Goal: Task Accomplishment & Management: Manage account settings

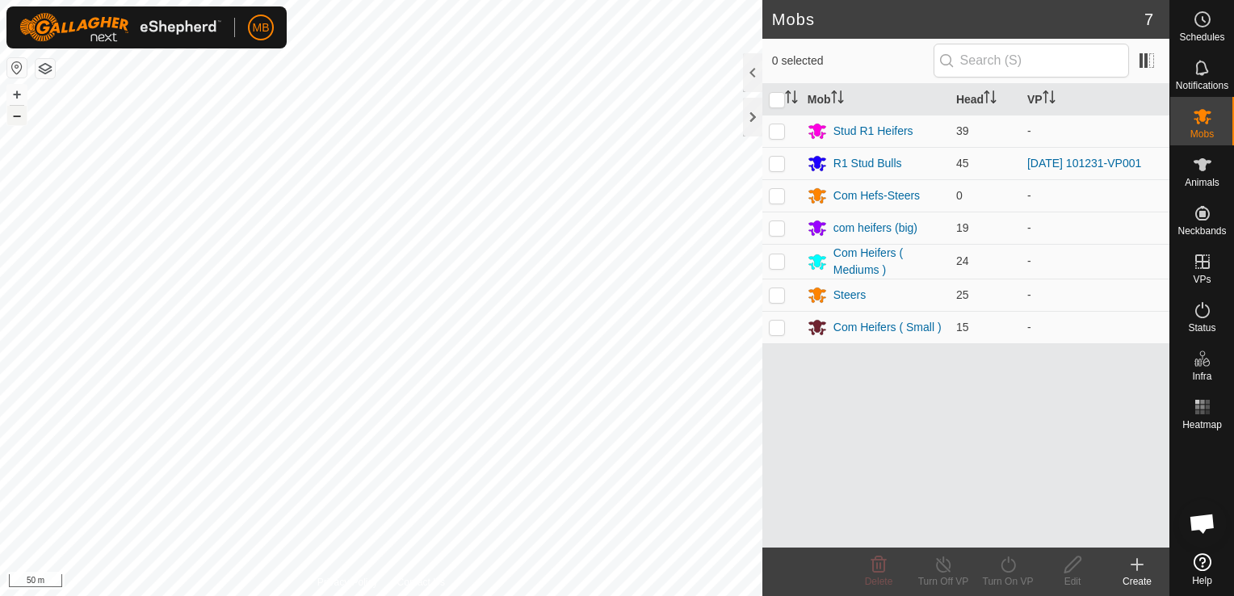
click at [23, 115] on button "–" at bounding box center [16, 115] width 19 height 19
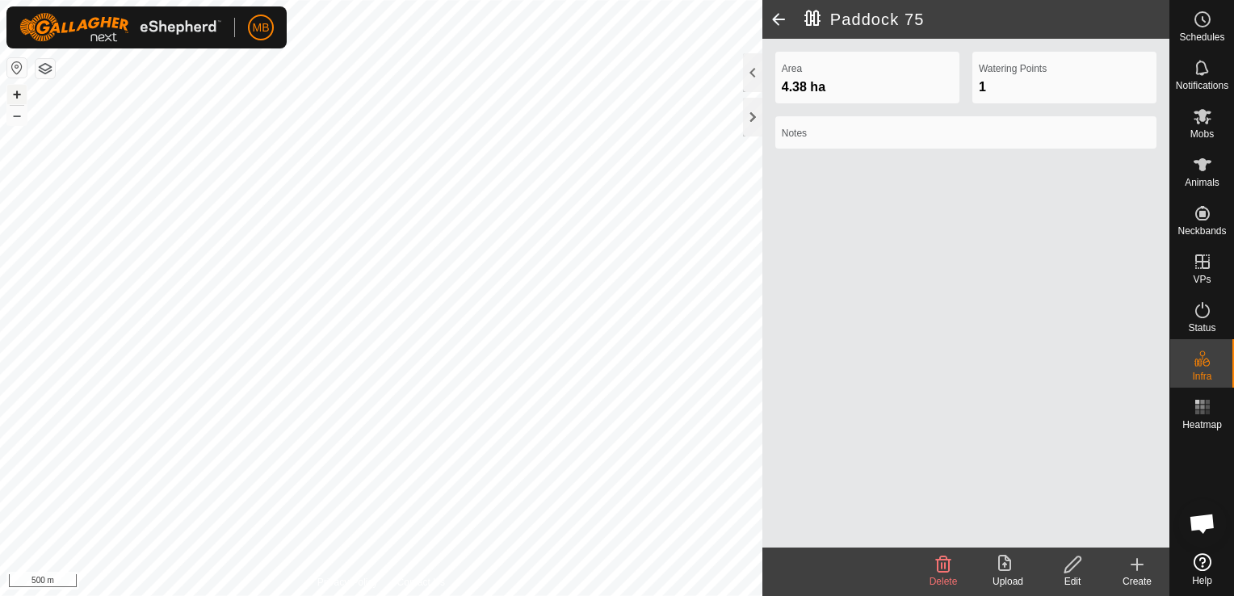
click at [16, 92] on button "+" at bounding box center [16, 94] width 19 height 19
click at [10, 115] on button "–" at bounding box center [16, 115] width 19 height 19
click at [15, 119] on button "–" at bounding box center [16, 115] width 19 height 19
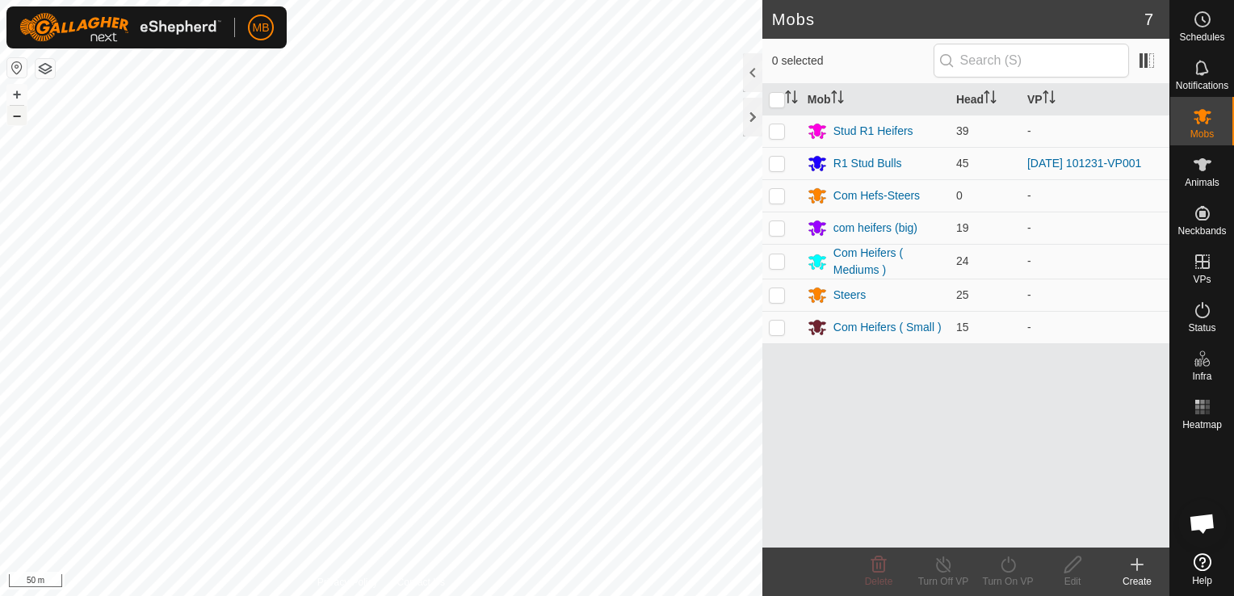
click at [16, 112] on button "–" at bounding box center [16, 115] width 19 height 19
click at [14, 94] on button "+" at bounding box center [16, 94] width 19 height 19
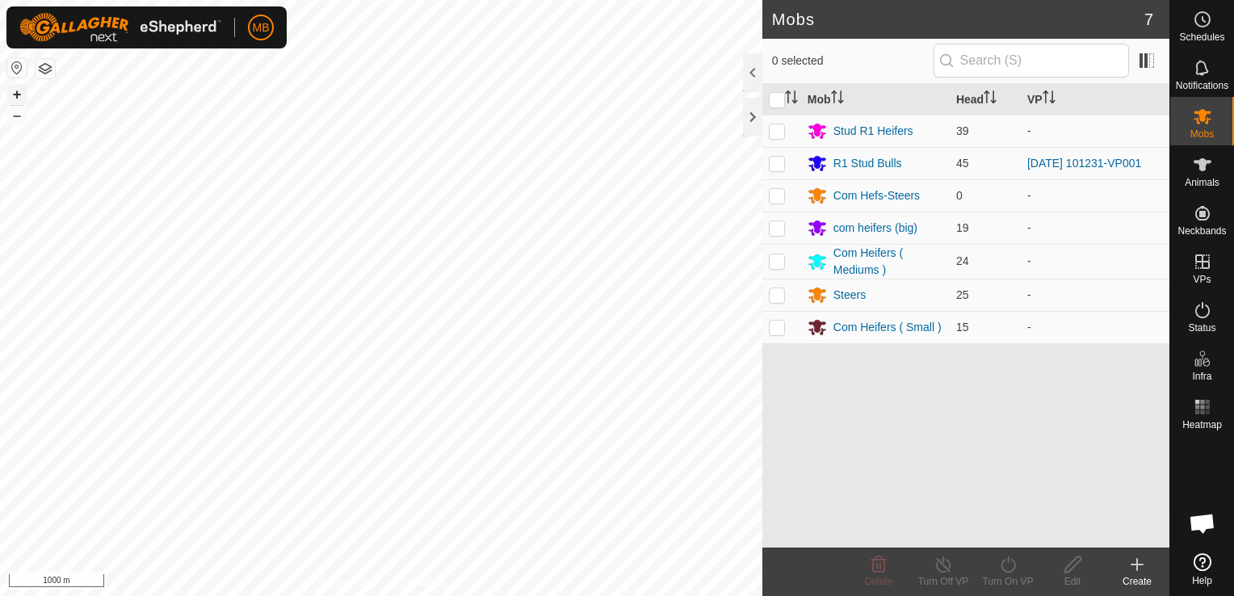
click at [14, 94] on button "+" at bounding box center [16, 94] width 19 height 19
click at [23, 118] on button "–" at bounding box center [16, 115] width 19 height 19
click at [1192, 175] on es-animals-svg-icon at bounding box center [1202, 165] width 29 height 26
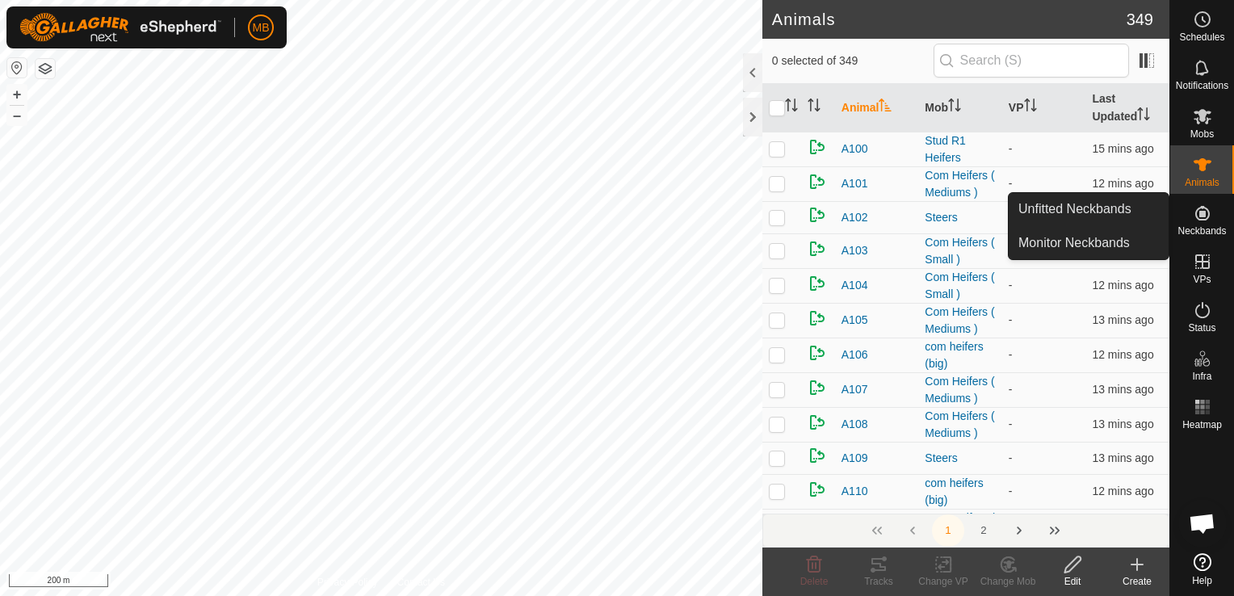
click at [1192, 230] on span "Neckbands" at bounding box center [1201, 231] width 48 height 10
click at [1137, 245] on link "Monitor Neckbands" at bounding box center [1088, 243] width 160 height 32
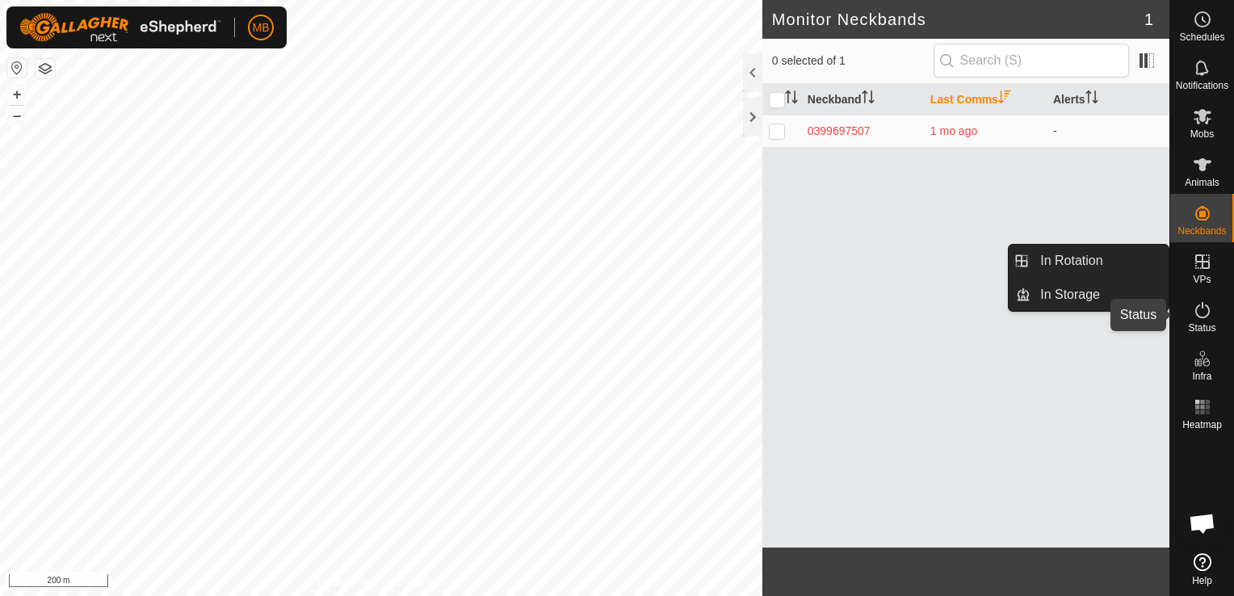
click at [1197, 325] on span "Status" at bounding box center [1201, 328] width 27 height 10
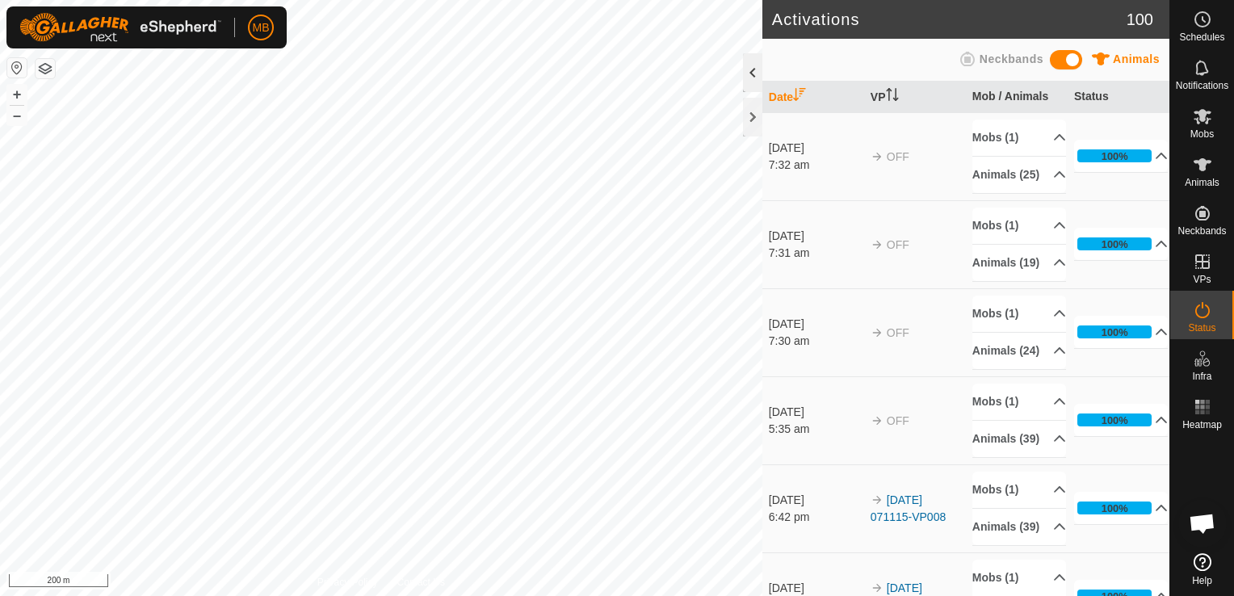
click at [754, 76] on div at bounding box center [752, 72] width 19 height 39
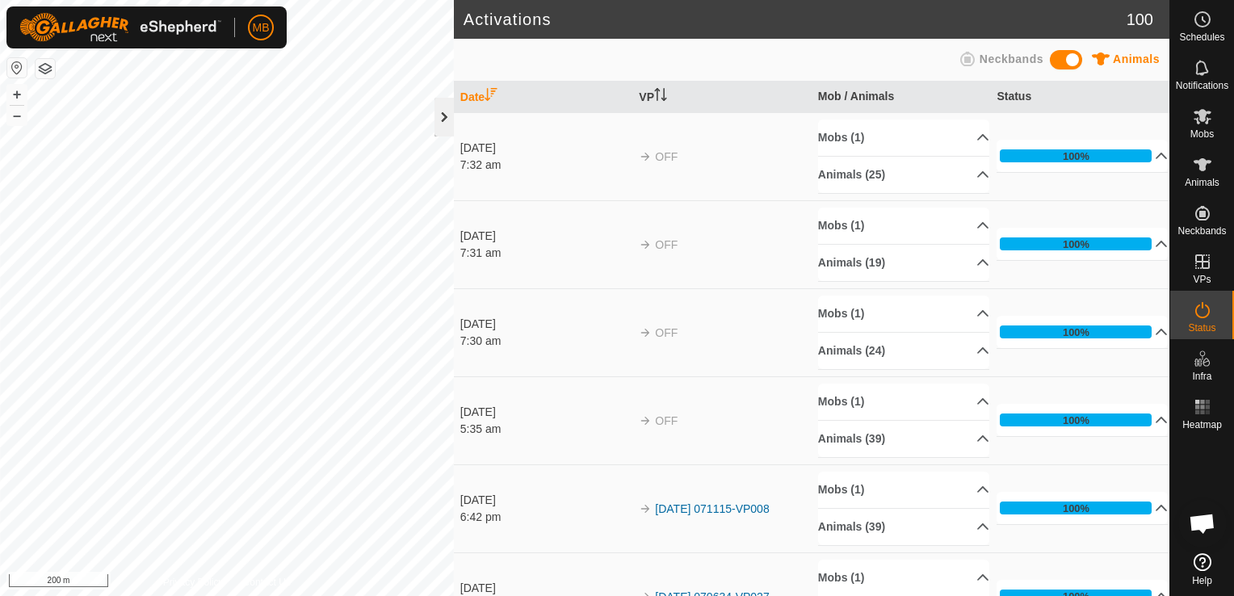
click at [442, 115] on div at bounding box center [443, 117] width 19 height 39
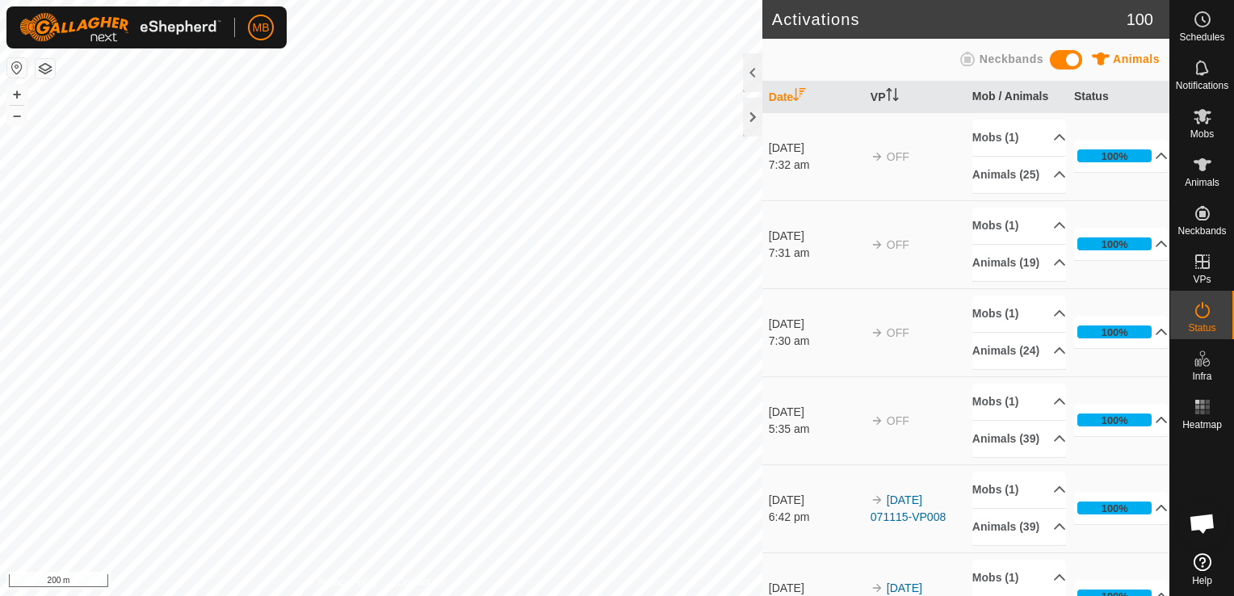
click at [48, 68] on button "button" at bounding box center [45, 68] width 19 height 19
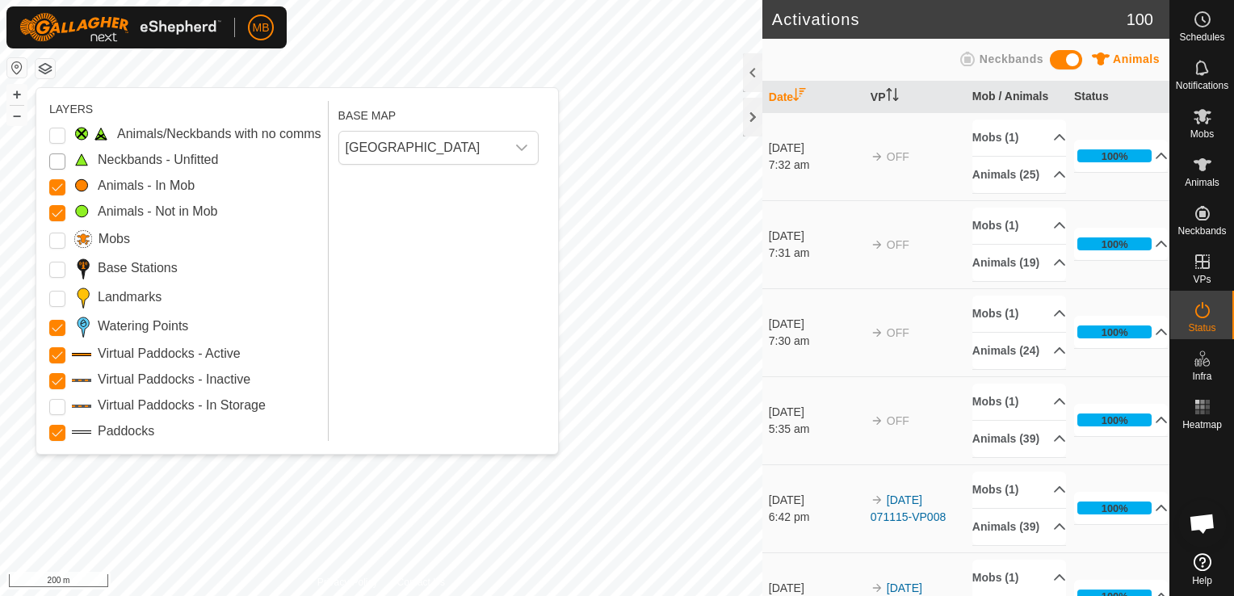
click at [56, 162] on Unfitted "Neckbands - Unfitted" at bounding box center [57, 161] width 16 height 16
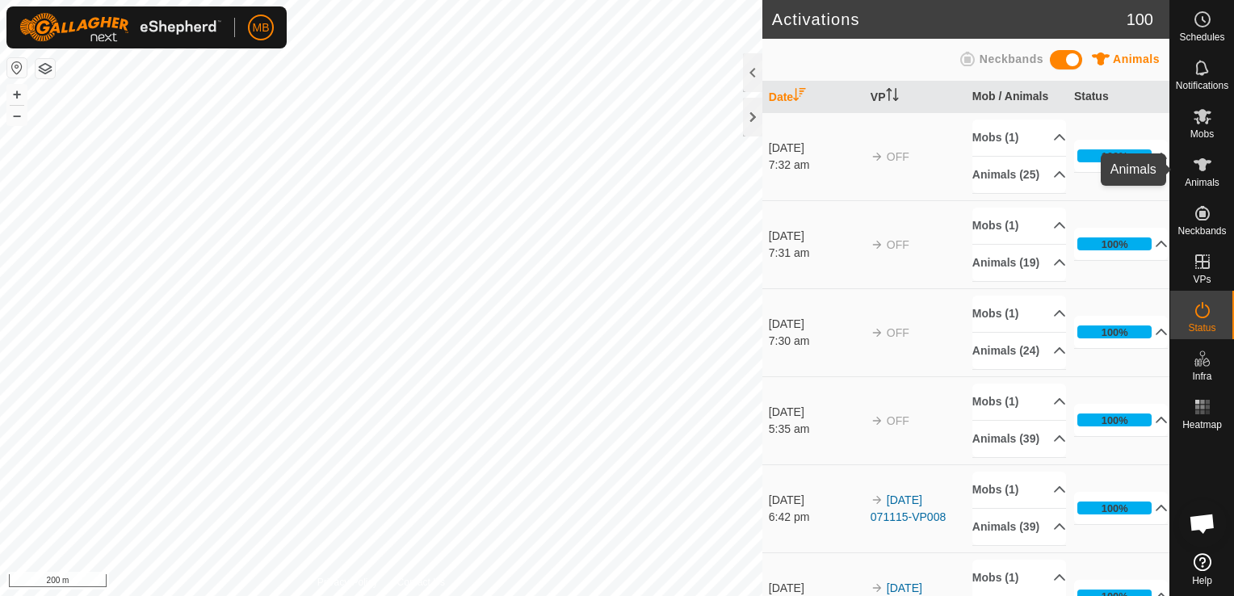
click at [1201, 178] on span "Animals" at bounding box center [1201, 183] width 35 height 10
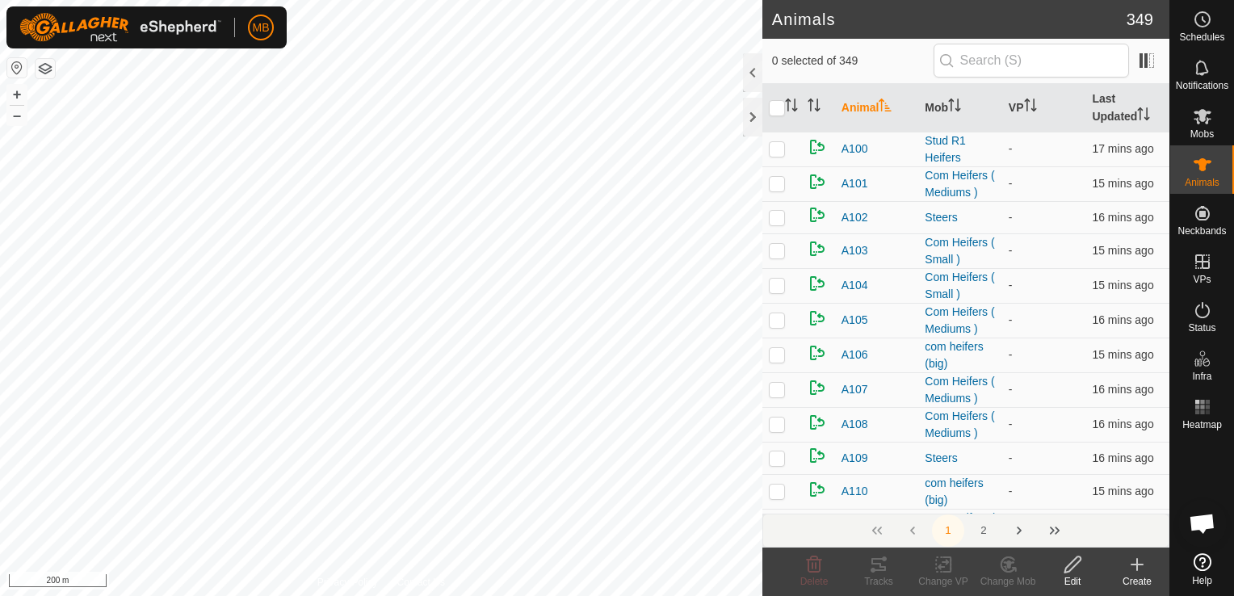
click at [302, 270] on div "2094822955 - + – ⇧ i 200 m" at bounding box center [381, 298] width 762 height 596
click at [1204, 170] on icon at bounding box center [1201, 164] width 19 height 19
click at [311, 267] on div "1273343749 - + – ⇧ i 200 m" at bounding box center [381, 298] width 762 height 596
click at [298, 289] on div "1273343749 - + – ⇧ i 200 m" at bounding box center [381, 298] width 762 height 596
click at [20, 92] on button "+" at bounding box center [16, 94] width 19 height 19
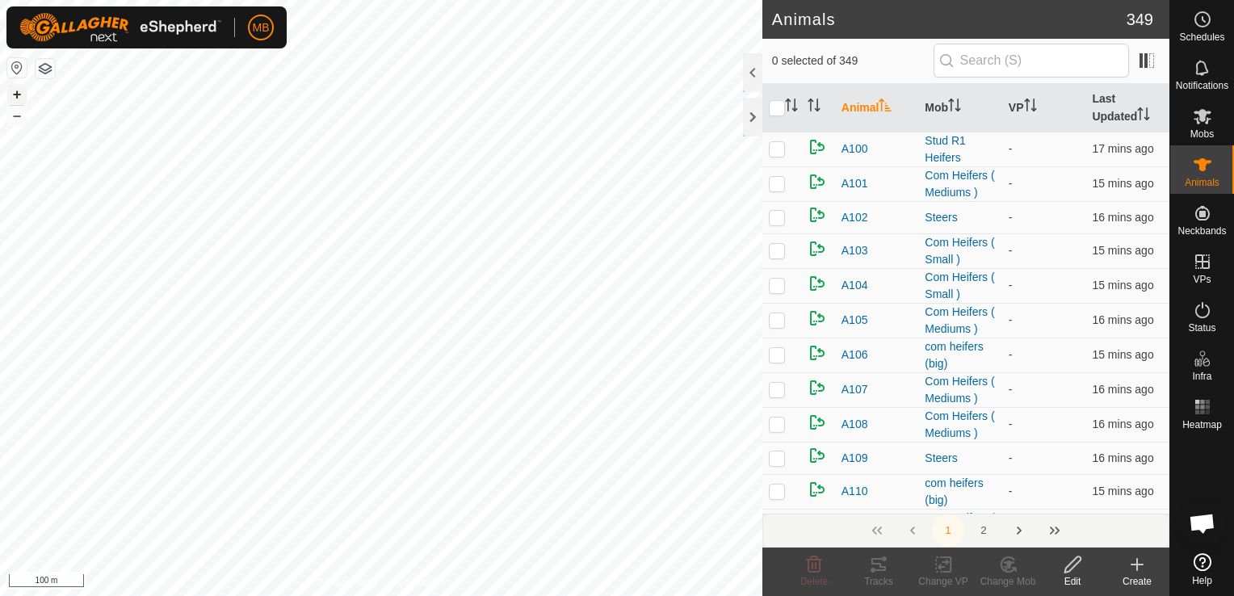
click at [20, 92] on button "+" at bounding box center [16, 94] width 19 height 19
click at [19, 112] on button "–" at bounding box center [16, 115] width 19 height 19
click at [304, 595] on html "MB Schedules Notifications Mobs Animals Neckbands VPs Status Infra Heatmap Help…" at bounding box center [617, 298] width 1234 height 596
click at [13, 118] on button "–" at bounding box center [16, 115] width 19 height 19
click at [182, 595] on html "MB Schedules Notifications Mobs Animals Neckbands VPs Status Infra Heatmap Help…" at bounding box center [617, 298] width 1234 height 596
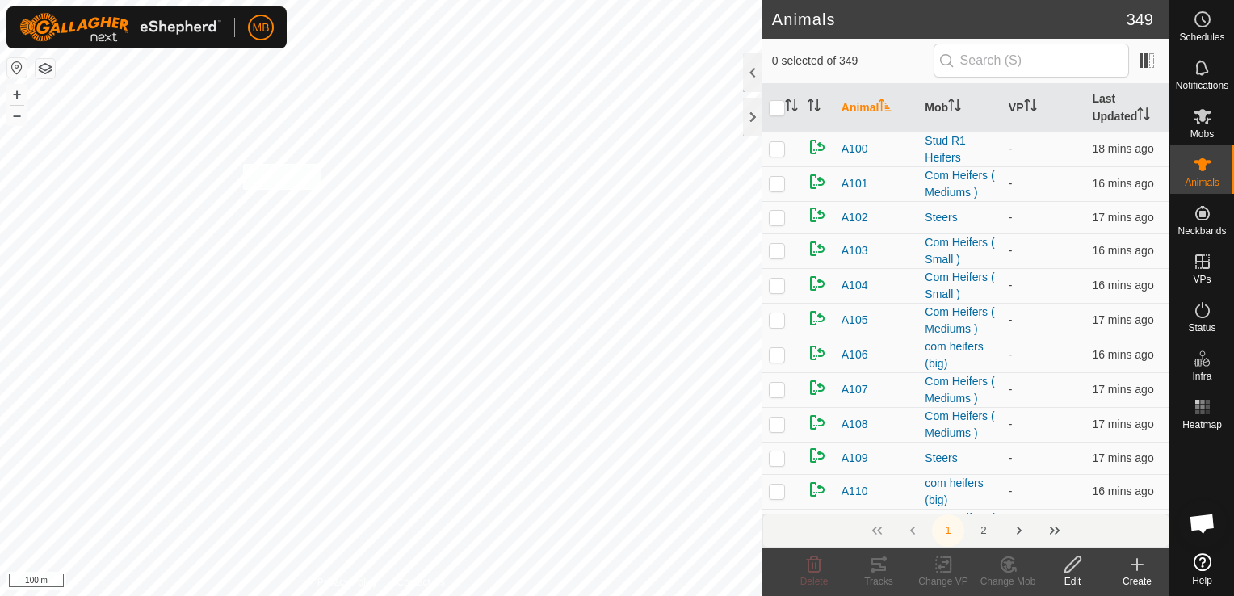
click at [179, 155] on div "0415602229 - + – ⇧ i 100 m" at bounding box center [381, 298] width 762 height 596
click at [19, 121] on button "–" at bounding box center [16, 115] width 19 height 19
click at [9, 111] on button "–" at bounding box center [16, 115] width 19 height 19
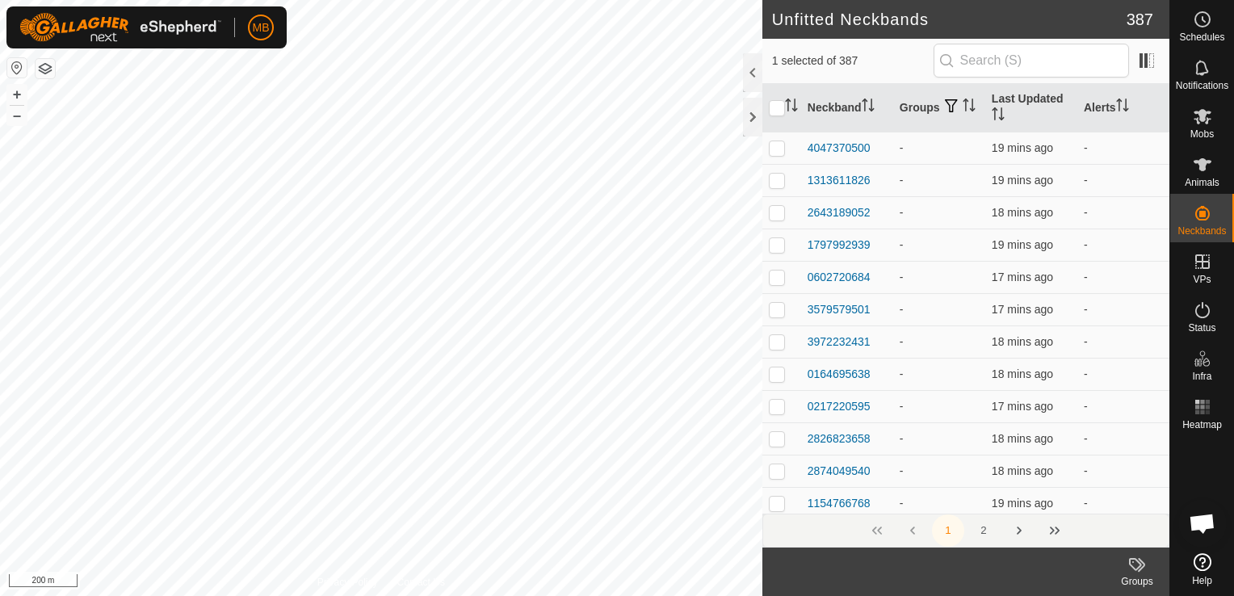
click at [399, 231] on div "0495400236 - + – ⇧ i 200 m" at bounding box center [381, 298] width 762 height 596
click at [628, 61] on div "2908419771 - + – ⇧ i 100 m" at bounding box center [381, 298] width 762 height 596
click at [467, 82] on div "2908419771 - + – ⇧ i 100 m" at bounding box center [381, 298] width 762 height 596
click at [17, 115] on button "–" at bounding box center [16, 115] width 19 height 19
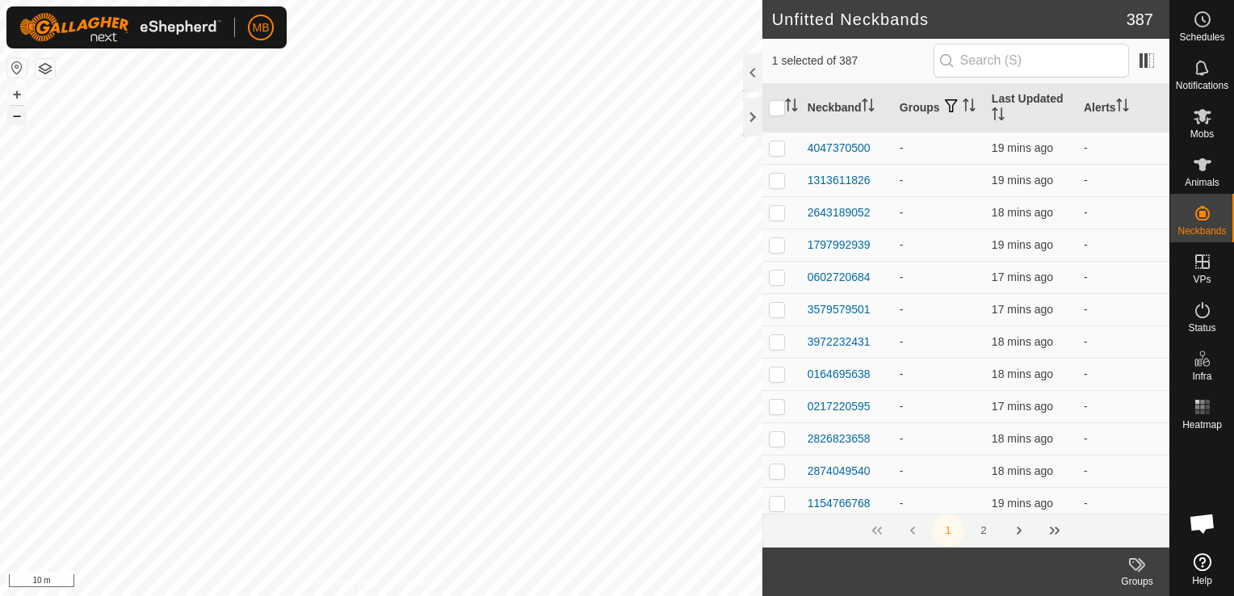
click at [17, 115] on button "–" at bounding box center [16, 115] width 19 height 19
click at [15, 120] on button "–" at bounding box center [16, 115] width 19 height 19
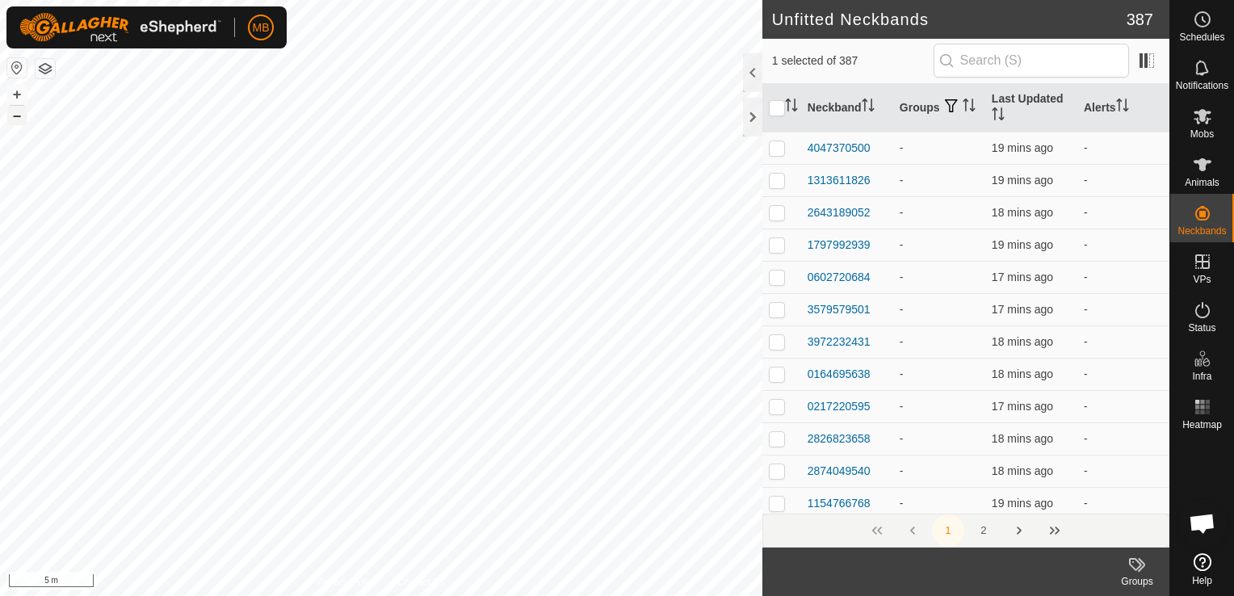
click at [15, 120] on button "–" at bounding box center [16, 115] width 19 height 19
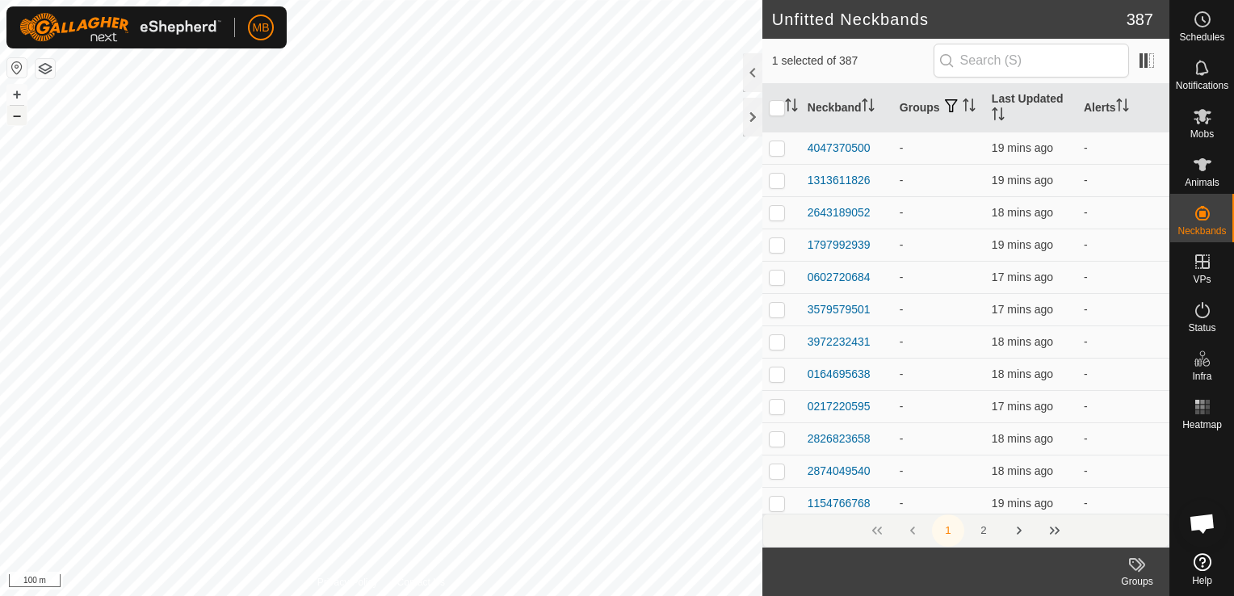
click at [15, 120] on button "–" at bounding box center [16, 115] width 19 height 19
click at [19, 94] on button "+" at bounding box center [16, 94] width 19 height 19
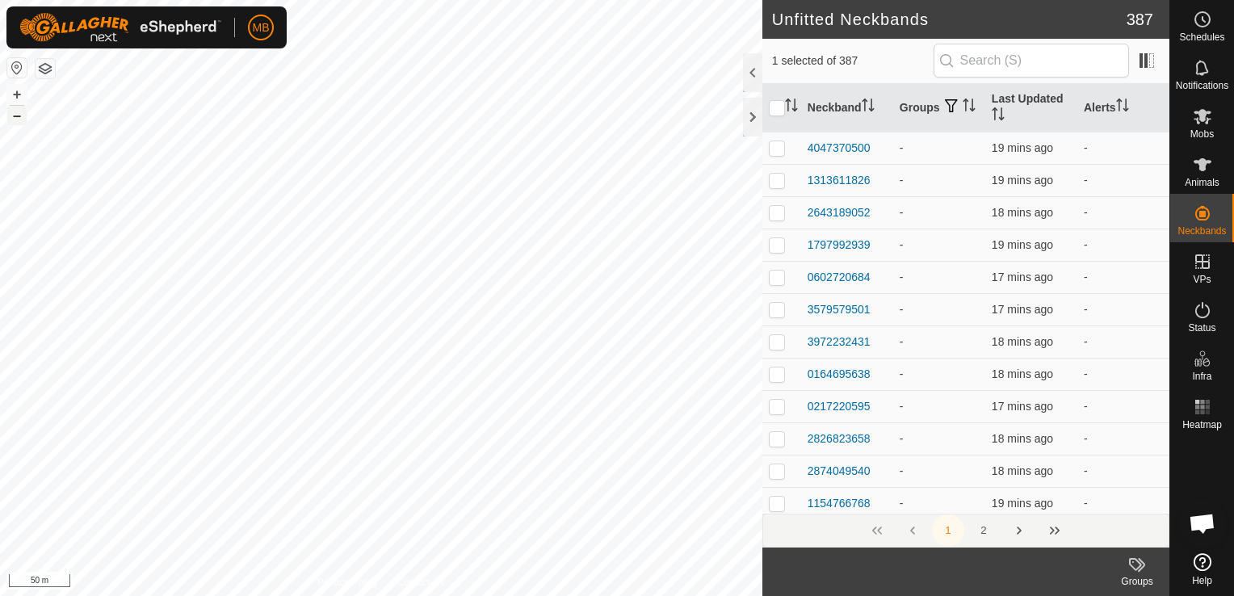
click at [175, 112] on div "3001680323 - + – ⇧ i 50 m" at bounding box center [381, 298] width 762 height 596
click at [222, 325] on div "3001680323 - + – ⇧ i 50 m" at bounding box center [381, 298] width 762 height 596
click at [48, 70] on button "button" at bounding box center [45, 68] width 19 height 19
click at [18, 119] on button "–" at bounding box center [16, 115] width 19 height 19
click at [1211, 136] on span "Mobs" at bounding box center [1201, 134] width 23 height 10
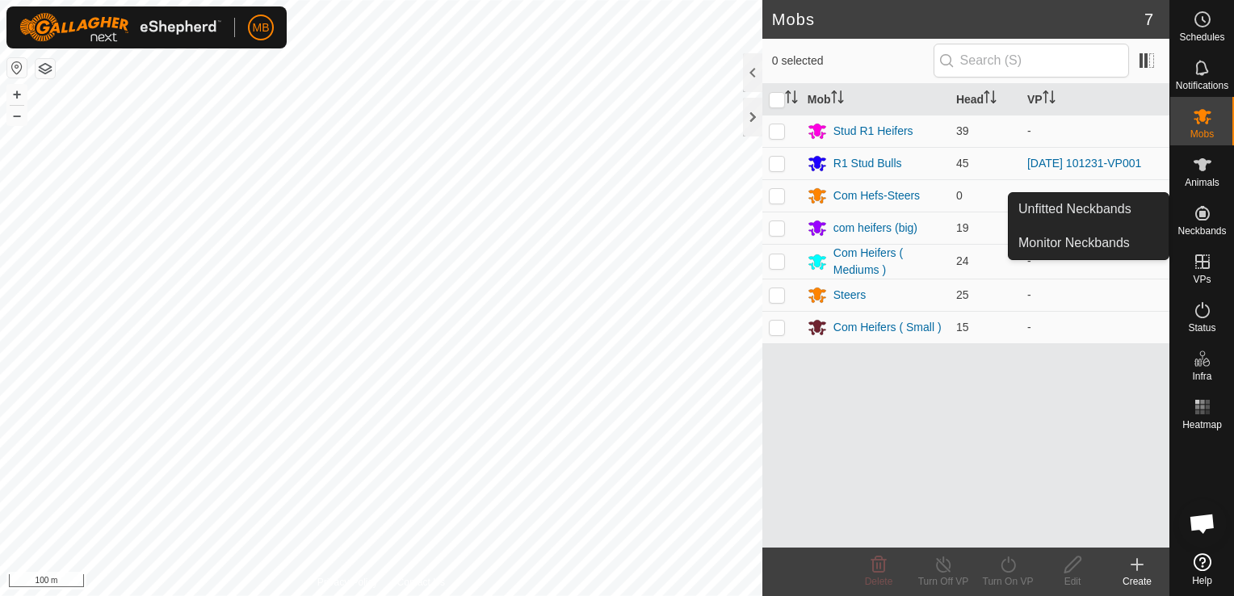
click at [1201, 226] on span "Neckbands" at bounding box center [1201, 231] width 48 height 10
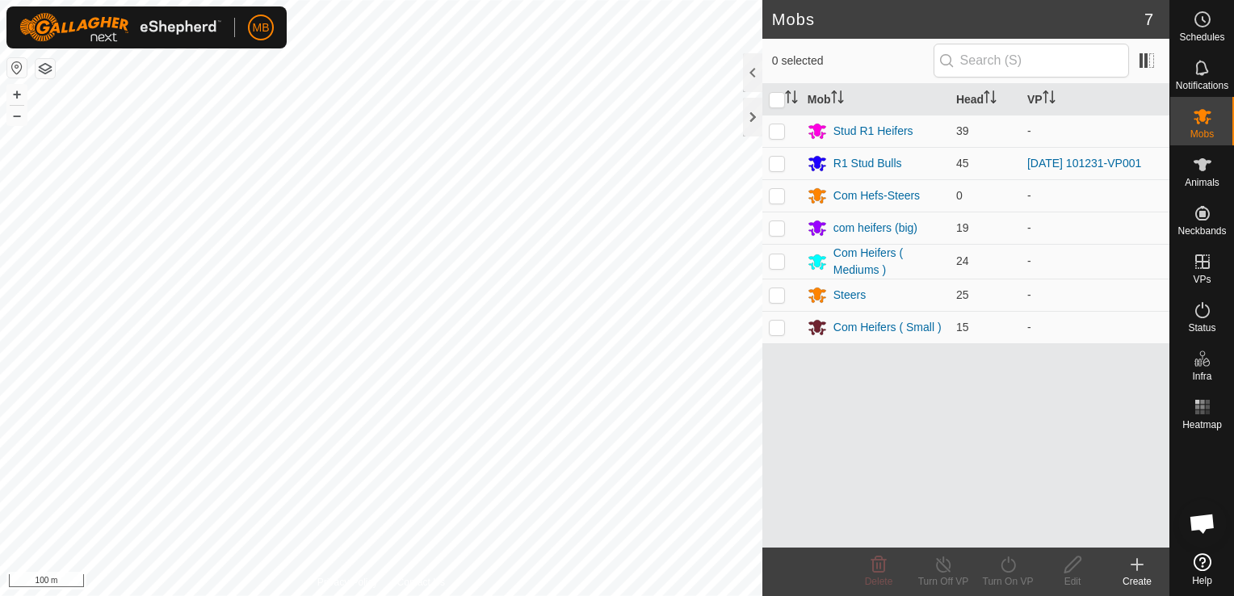
click at [44, 65] on button "button" at bounding box center [45, 68] width 19 height 19
click at [1199, 178] on span "Animals" at bounding box center [1201, 183] width 35 height 10
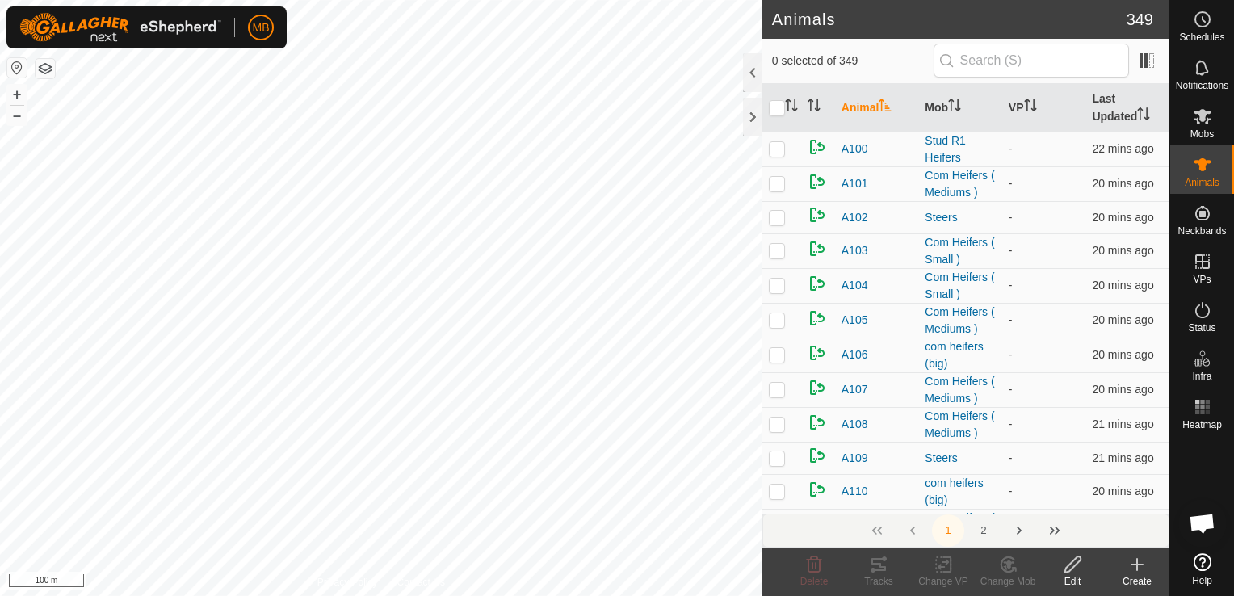
click at [1141, 569] on icon at bounding box center [1136, 564] width 19 height 19
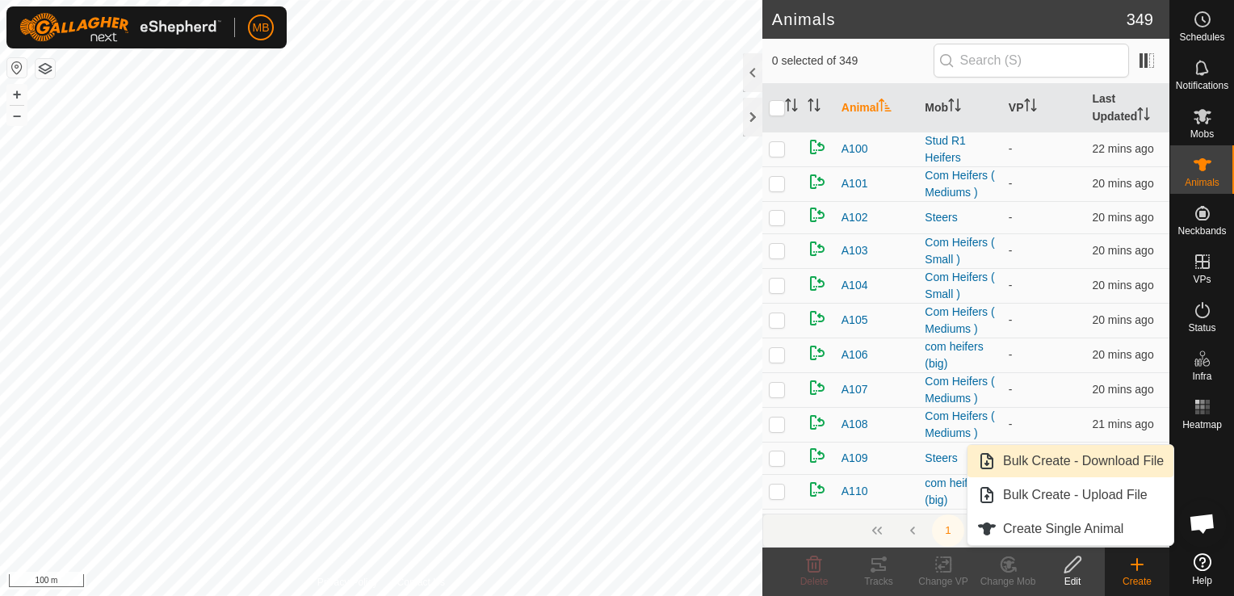
click at [1112, 463] on link "Bulk Create - Download File" at bounding box center [1070, 461] width 206 height 32
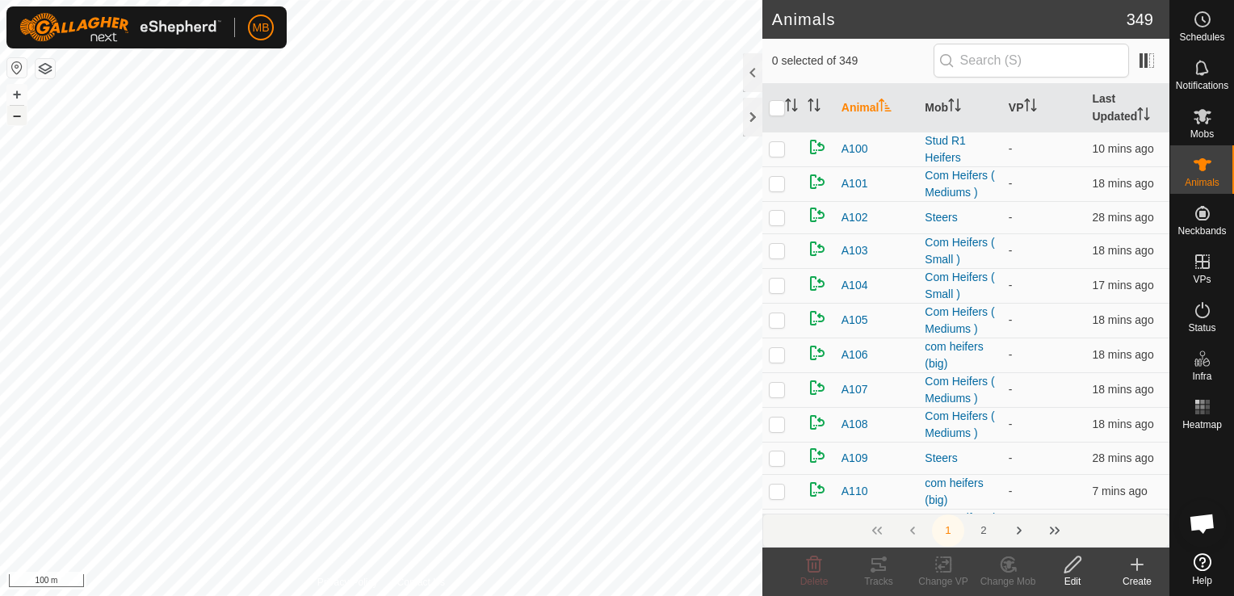
click at [20, 115] on button "–" at bounding box center [16, 115] width 19 height 19
click at [15, 90] on button "+" at bounding box center [16, 94] width 19 height 19
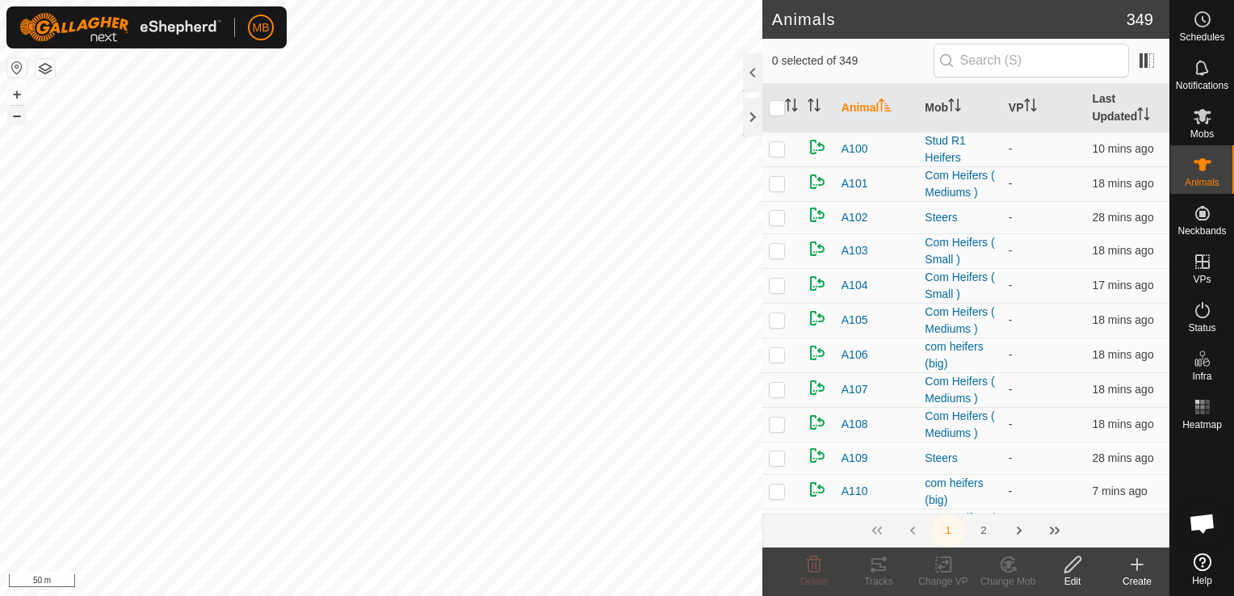
click at [10, 113] on button "–" at bounding box center [16, 115] width 19 height 19
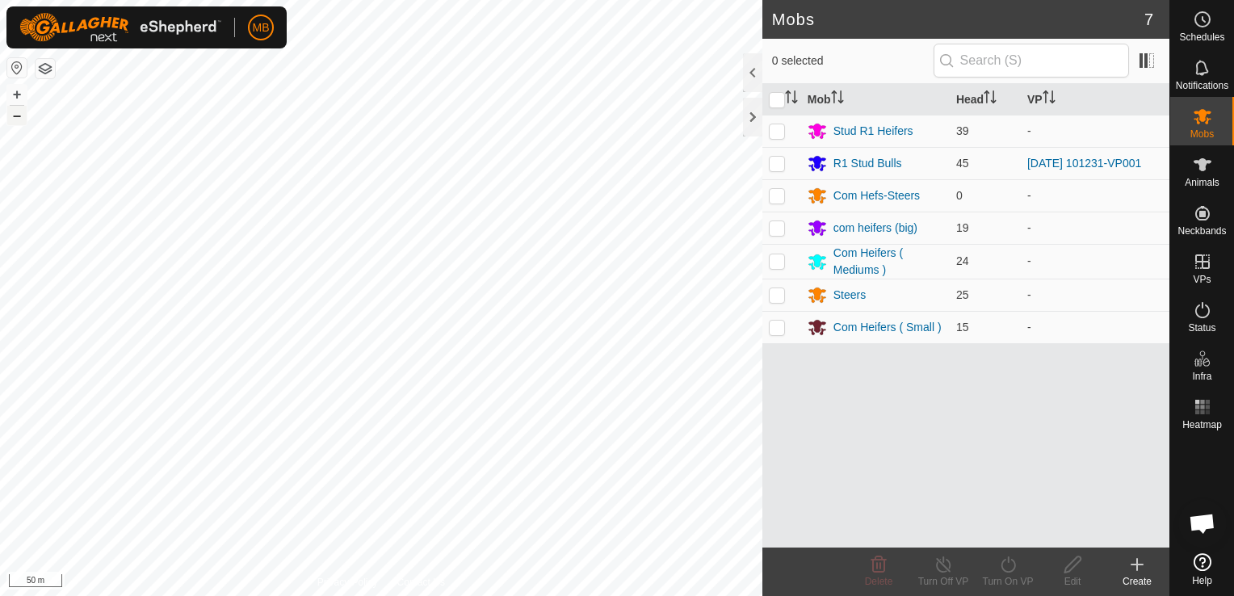
click at [15, 118] on button "–" at bounding box center [16, 115] width 19 height 19
click at [10, 92] on button "+" at bounding box center [16, 94] width 19 height 19
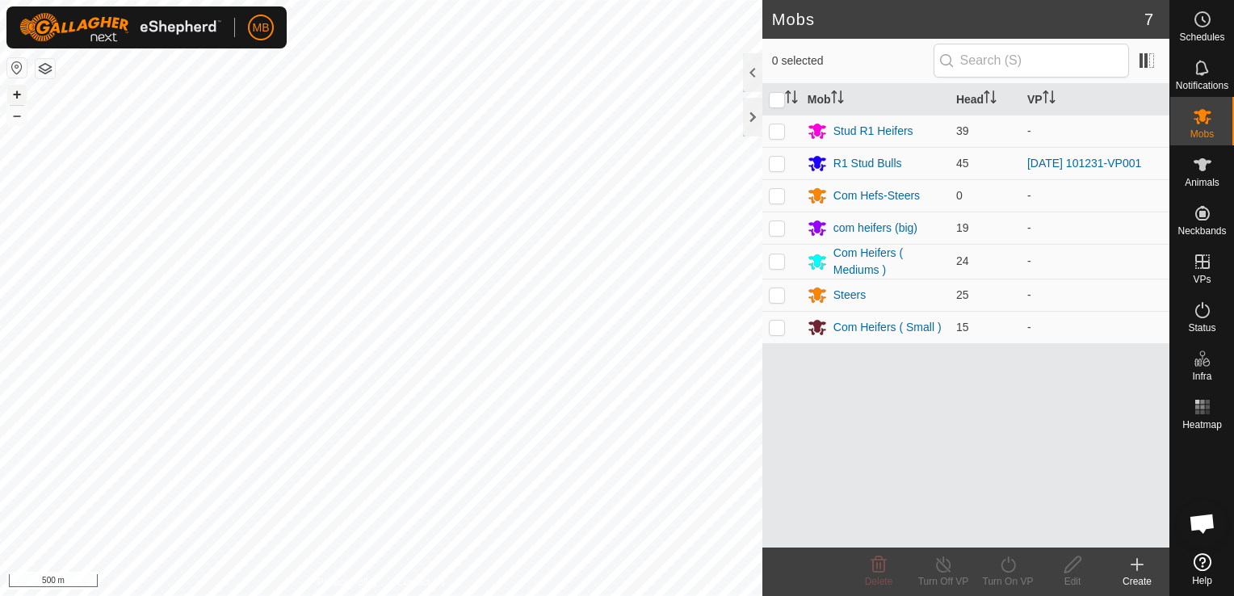
click at [10, 92] on button "+" at bounding box center [16, 94] width 19 height 19
click at [911, 595] on html "MB Schedules Notifications Mobs Animals Neckbands VPs Status Infra Heatmap Help…" at bounding box center [617, 298] width 1234 height 596
click at [20, 117] on button "–" at bounding box center [16, 115] width 19 height 19
click at [16, 94] on button "+" at bounding box center [16, 94] width 19 height 19
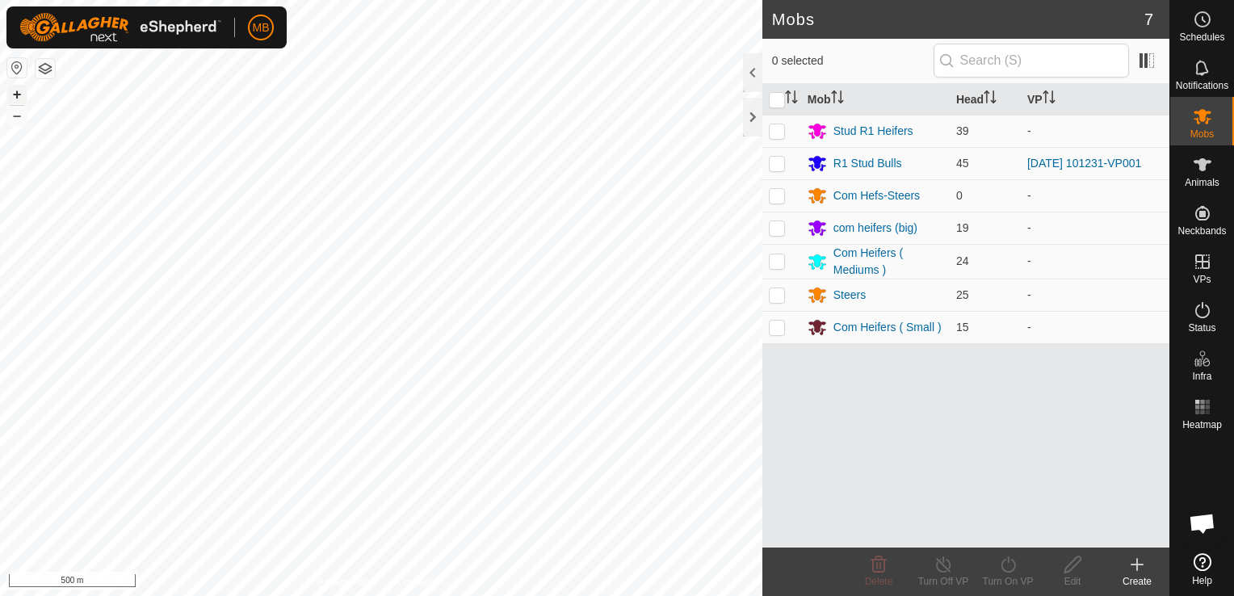
click at [16, 94] on button "+" at bounding box center [16, 94] width 19 height 19
click at [17, 119] on button "–" at bounding box center [16, 115] width 19 height 19
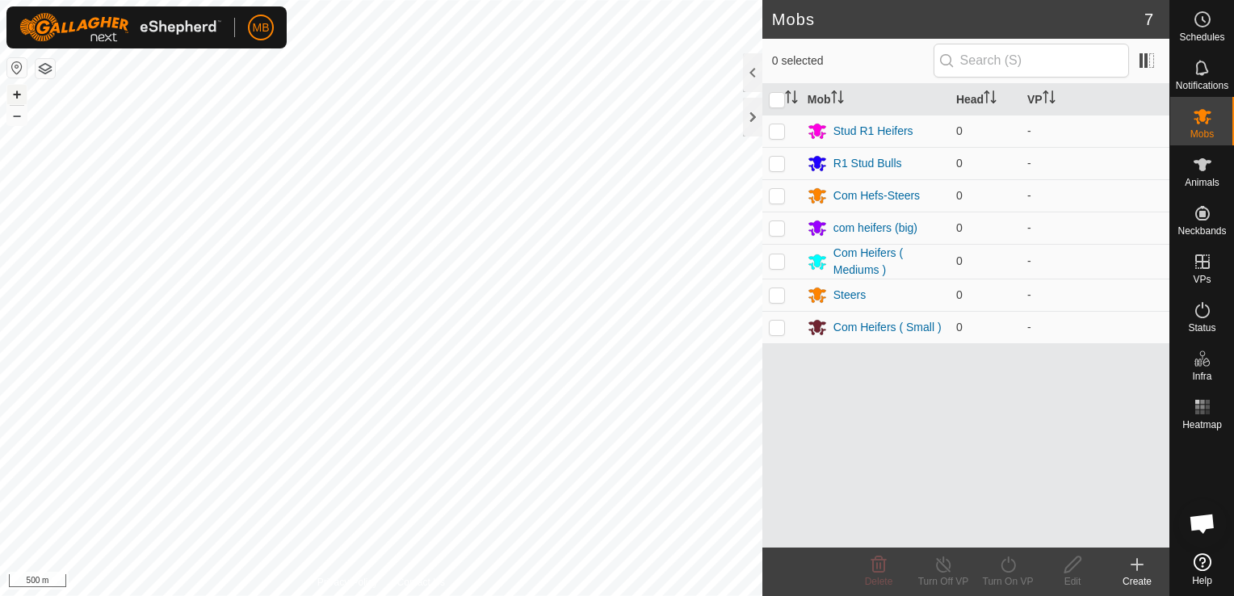
click at [22, 90] on button "+" at bounding box center [16, 94] width 19 height 19
click at [0, 228] on html "MB Schedules Notifications Mobs Animals Neckbands VPs Status Infra Heatmap Help…" at bounding box center [617, 298] width 1234 height 596
click at [12, 96] on button "+" at bounding box center [16, 94] width 19 height 19
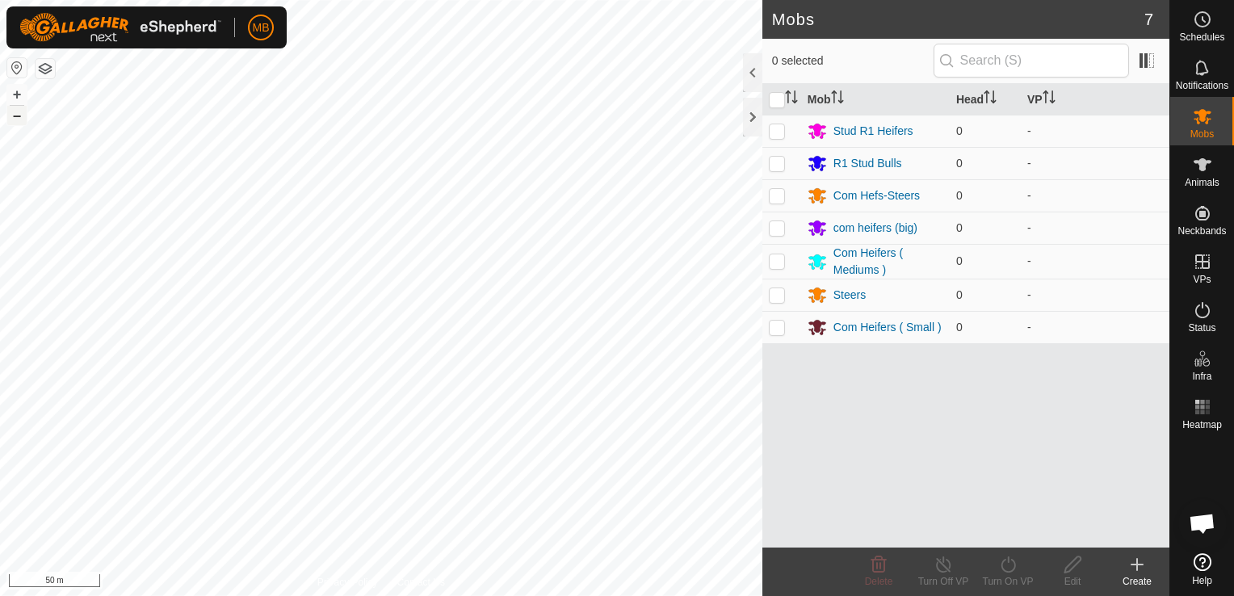
click at [12, 117] on button "–" at bounding box center [16, 115] width 19 height 19
click at [22, 121] on button "–" at bounding box center [16, 115] width 19 height 19
click at [1199, 165] on icon at bounding box center [1202, 164] width 18 height 13
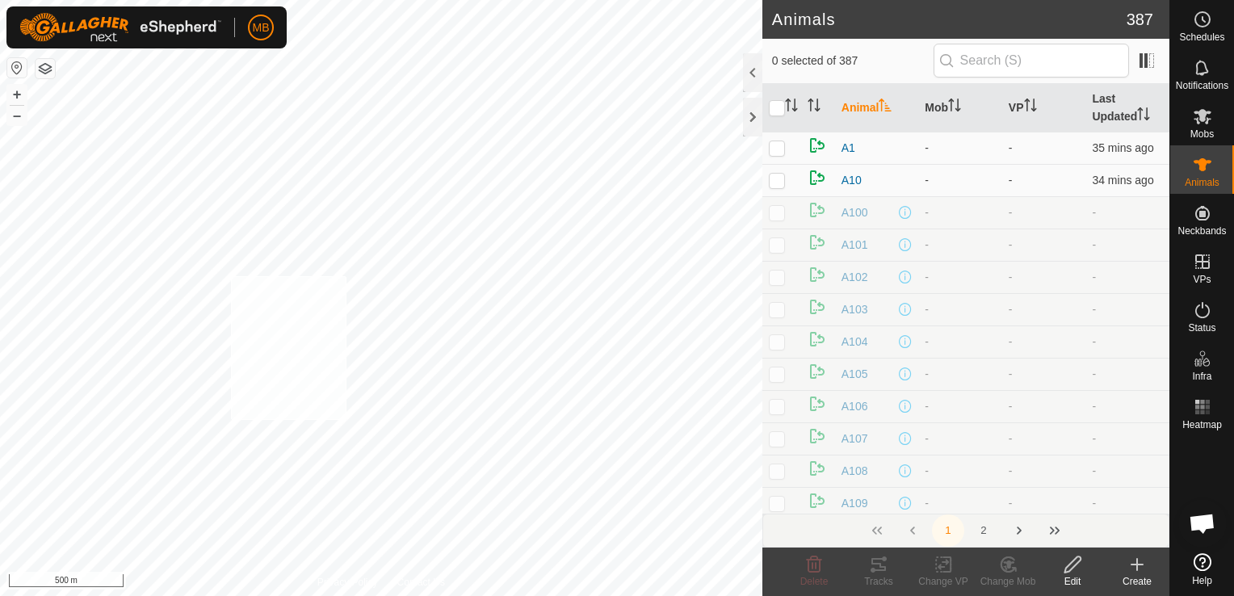
checkbox input "true"
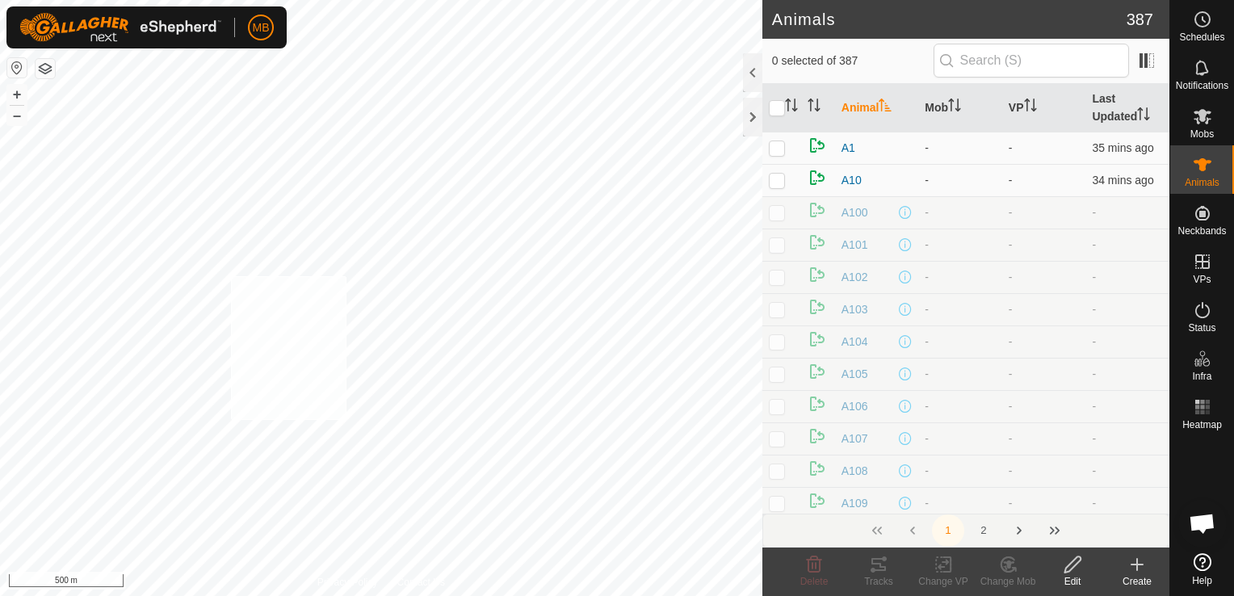
checkbox input "true"
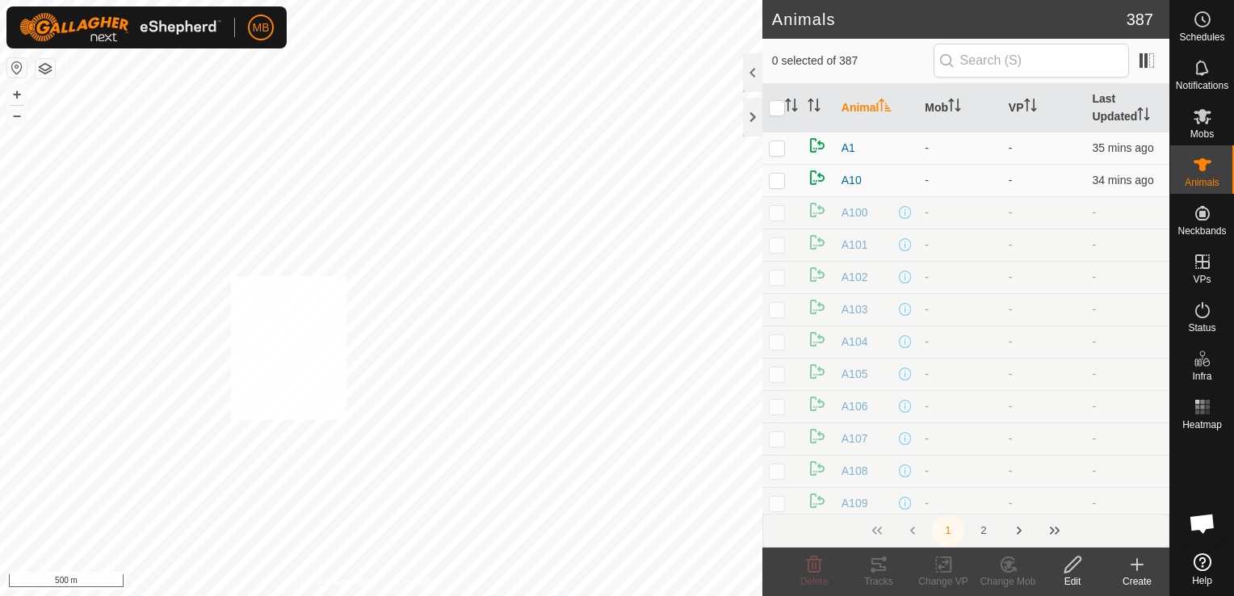
checkbox input "true"
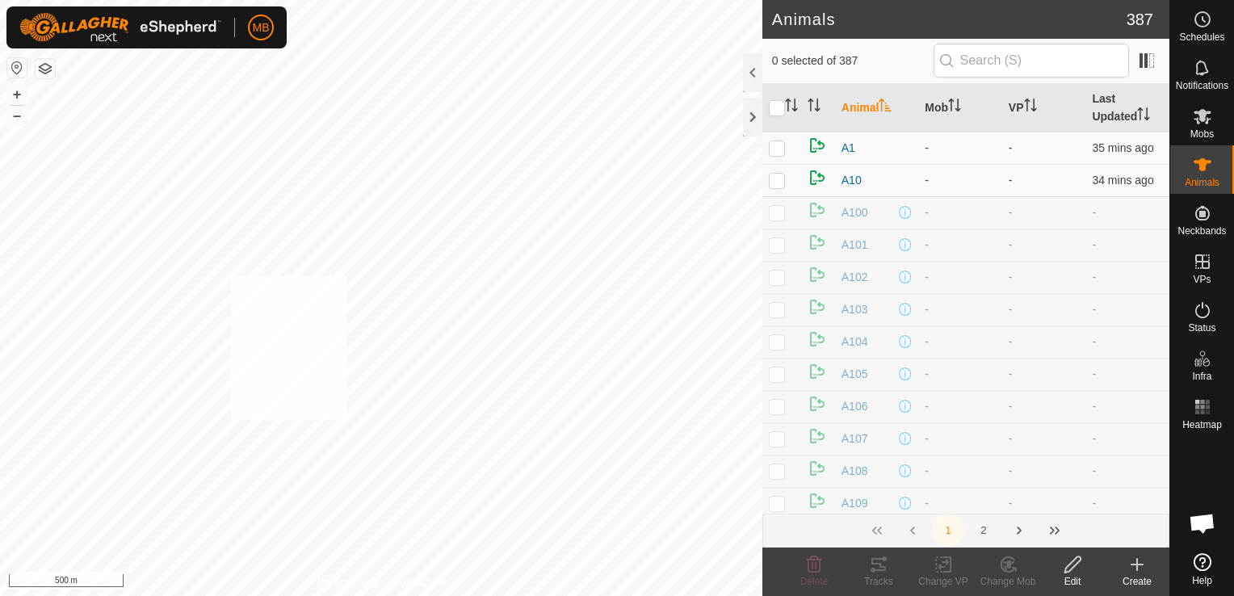
checkbox input "true"
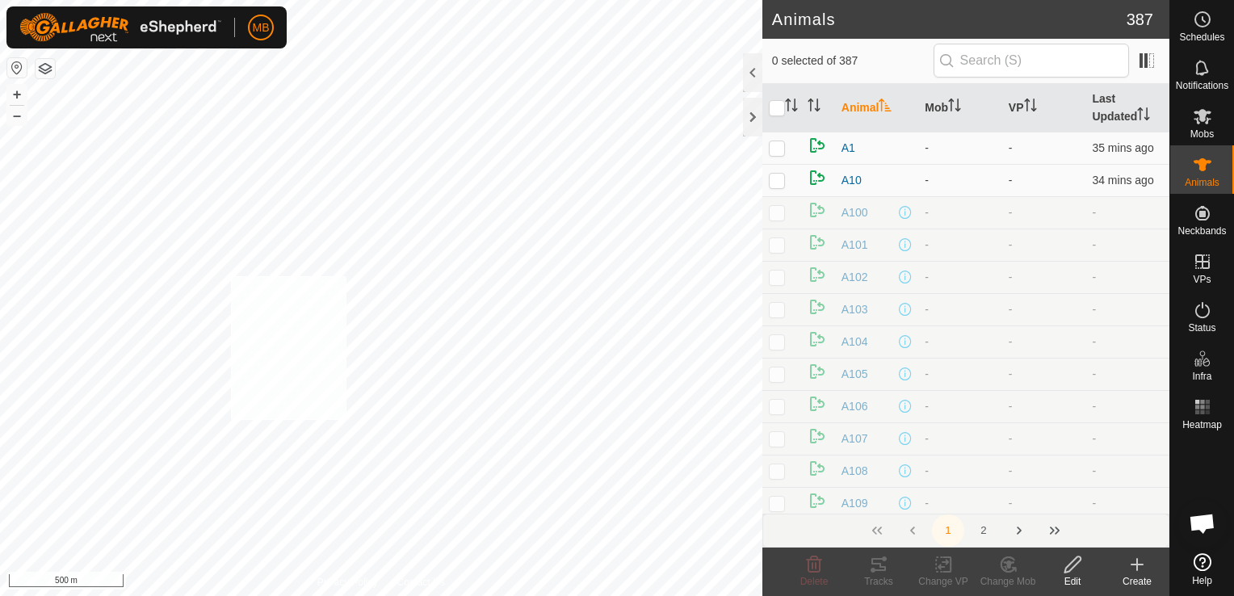
checkbox input "true"
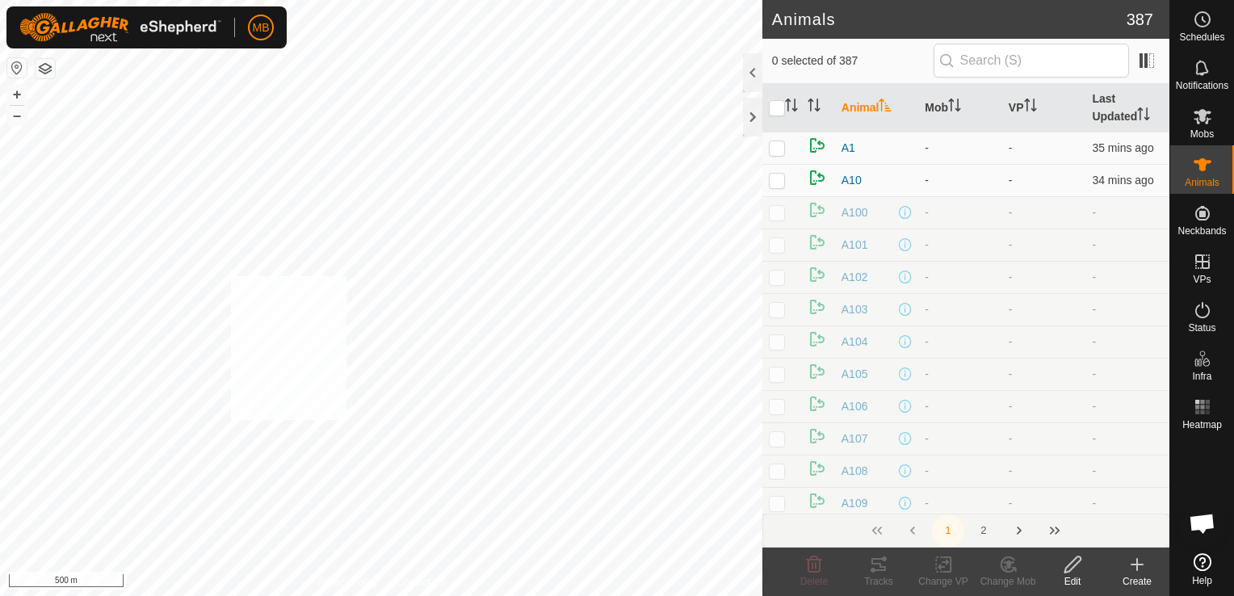
checkbox input "true"
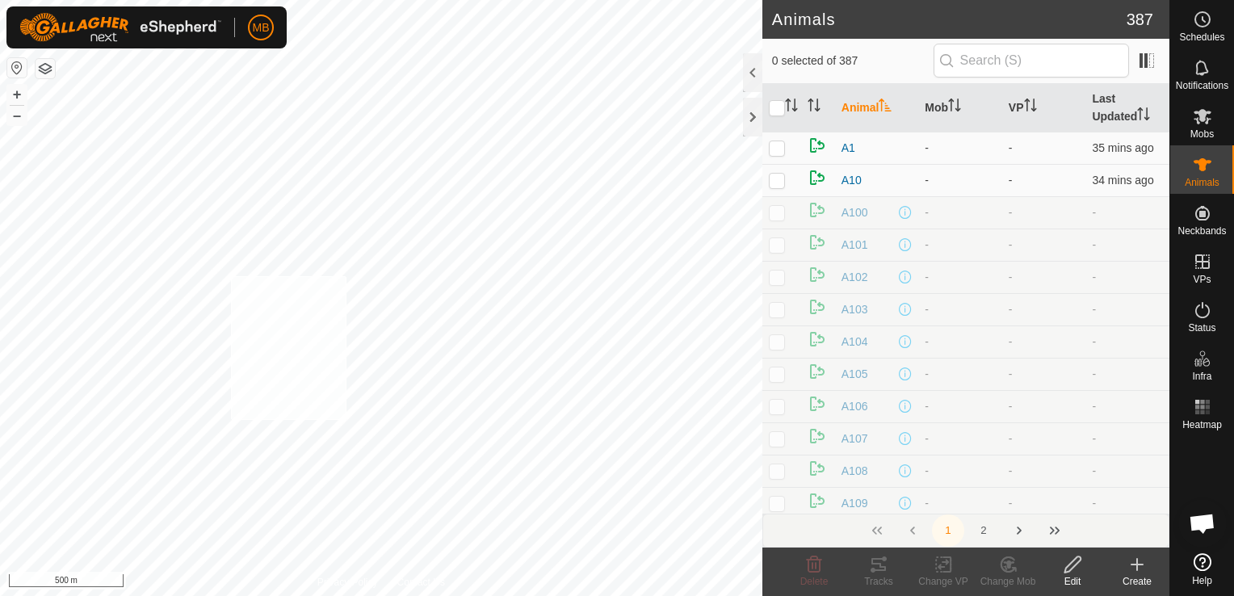
checkbox input "true"
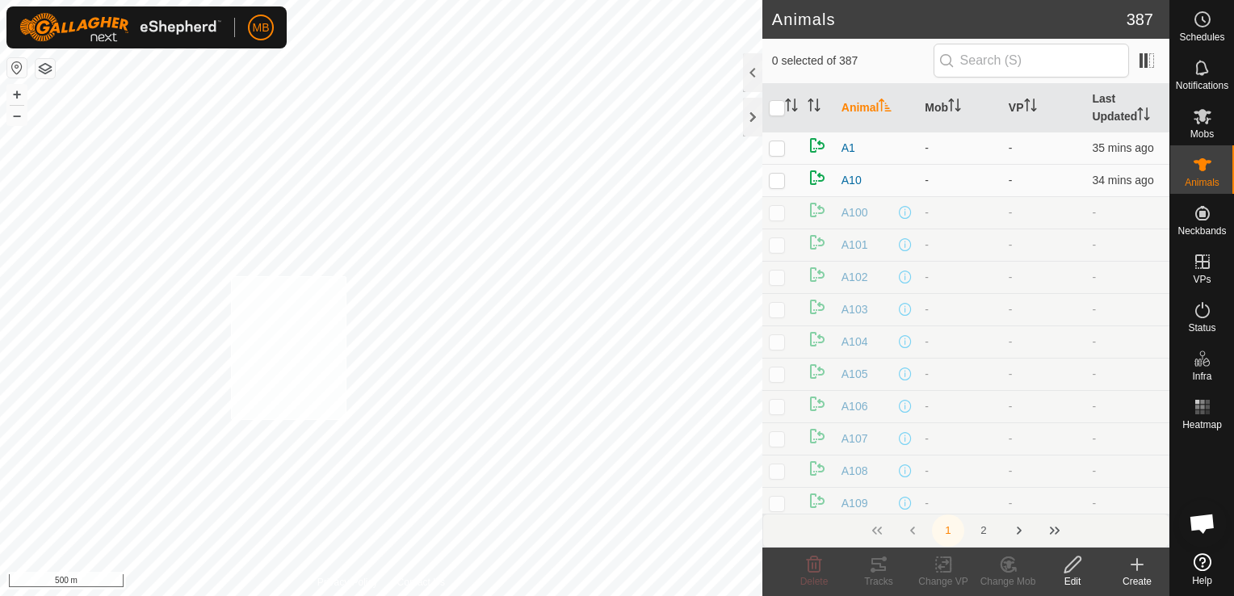
checkbox input "true"
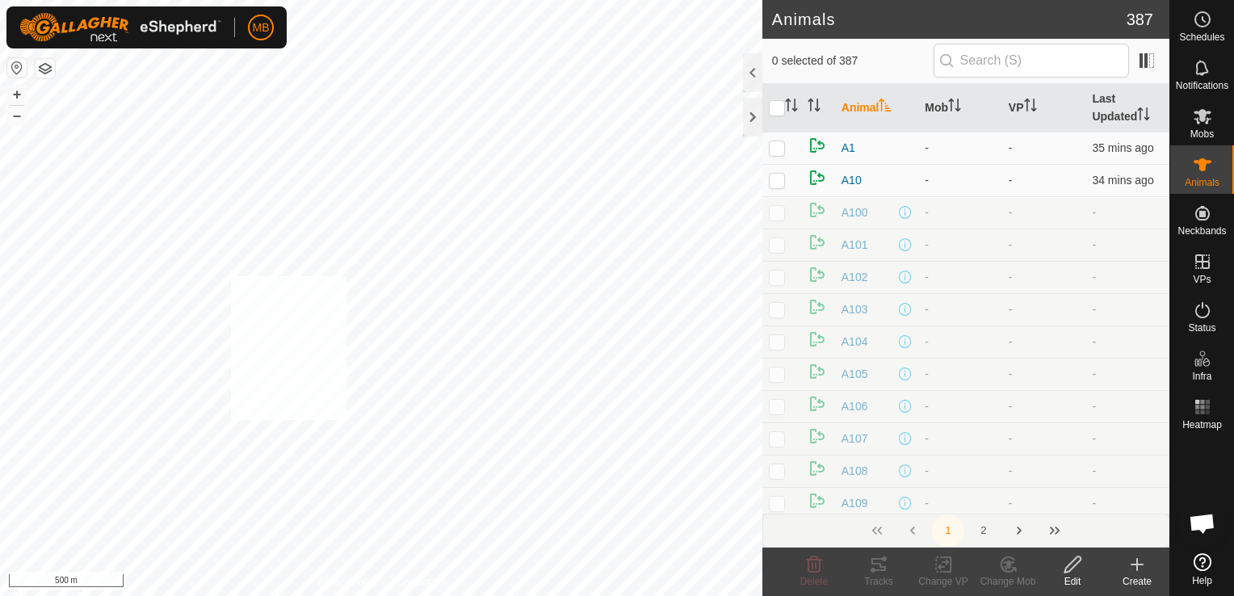
checkbox input "true"
click at [1006, 576] on div "Change Mob" at bounding box center [1007, 581] width 65 height 15
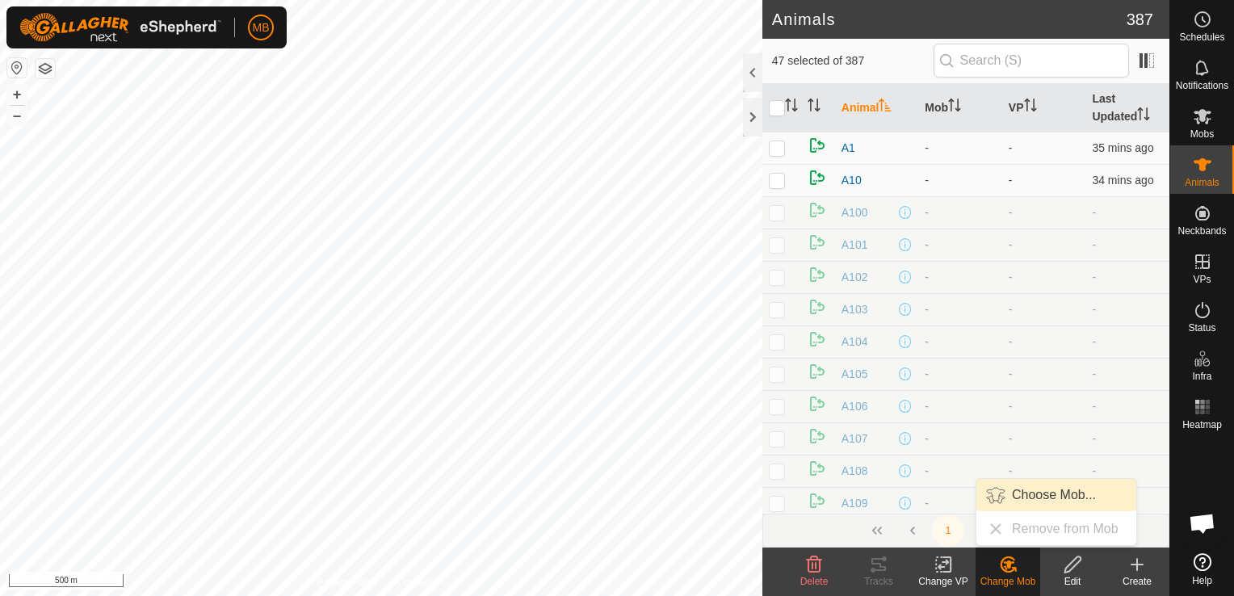
click at [1030, 497] on link "Choose Mob..." at bounding box center [1056, 495] width 160 height 32
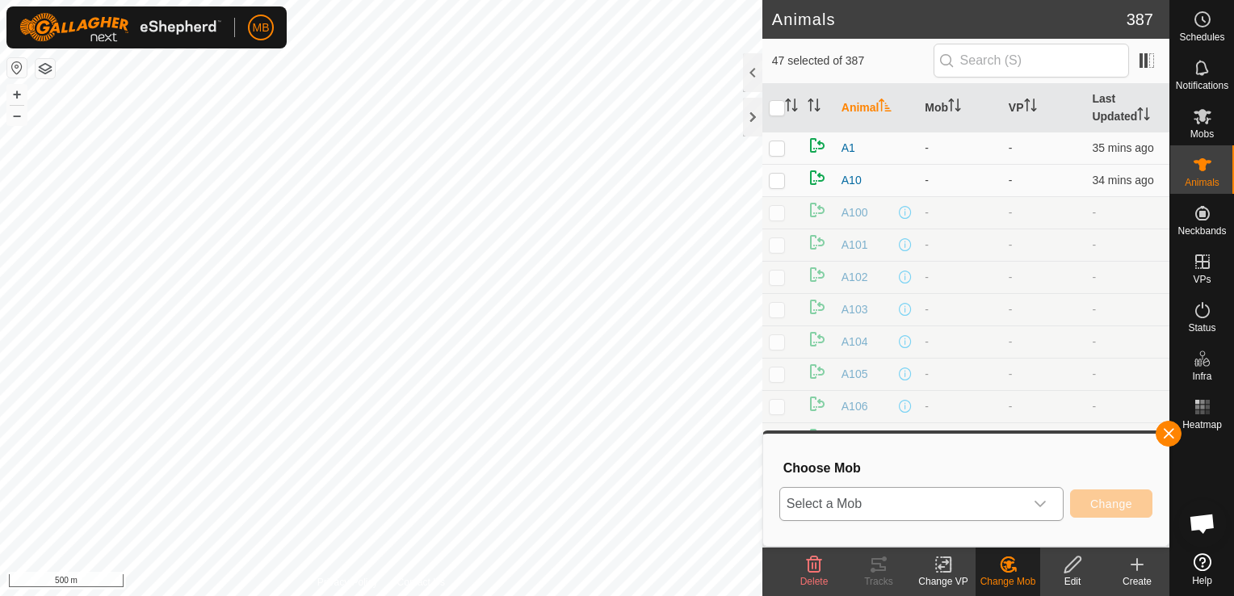
click at [1029, 499] on div "dropdown trigger" at bounding box center [1040, 504] width 32 height 32
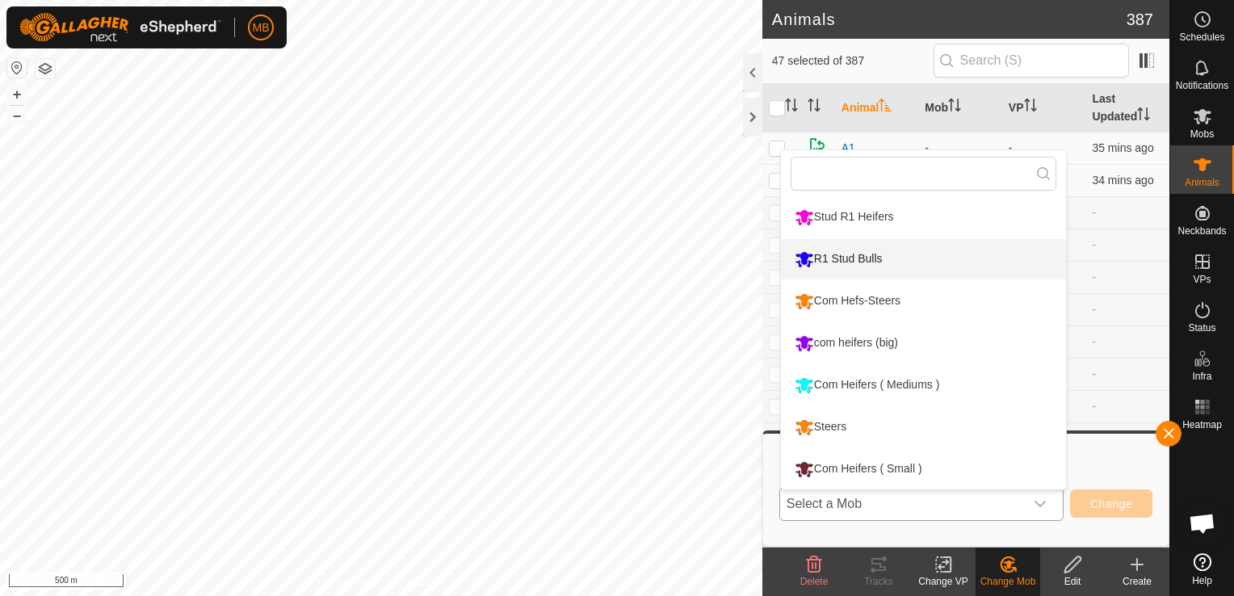
click at [888, 254] on li "R1 Stud Bulls" at bounding box center [923, 259] width 285 height 40
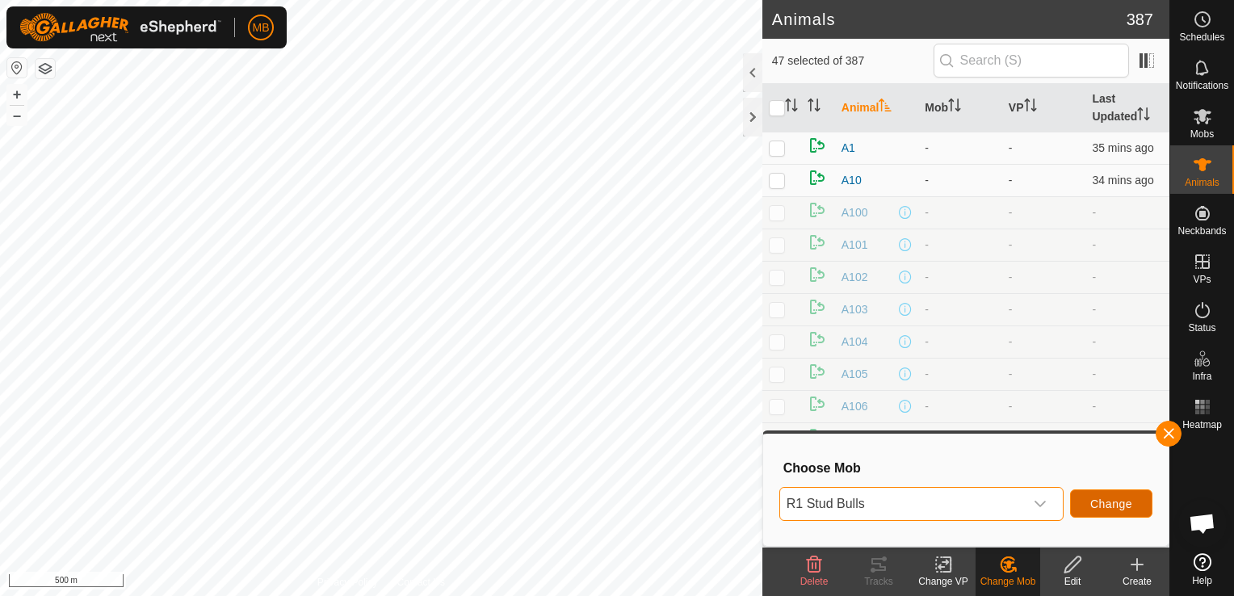
click at [1098, 505] on span "Change" at bounding box center [1111, 503] width 42 height 13
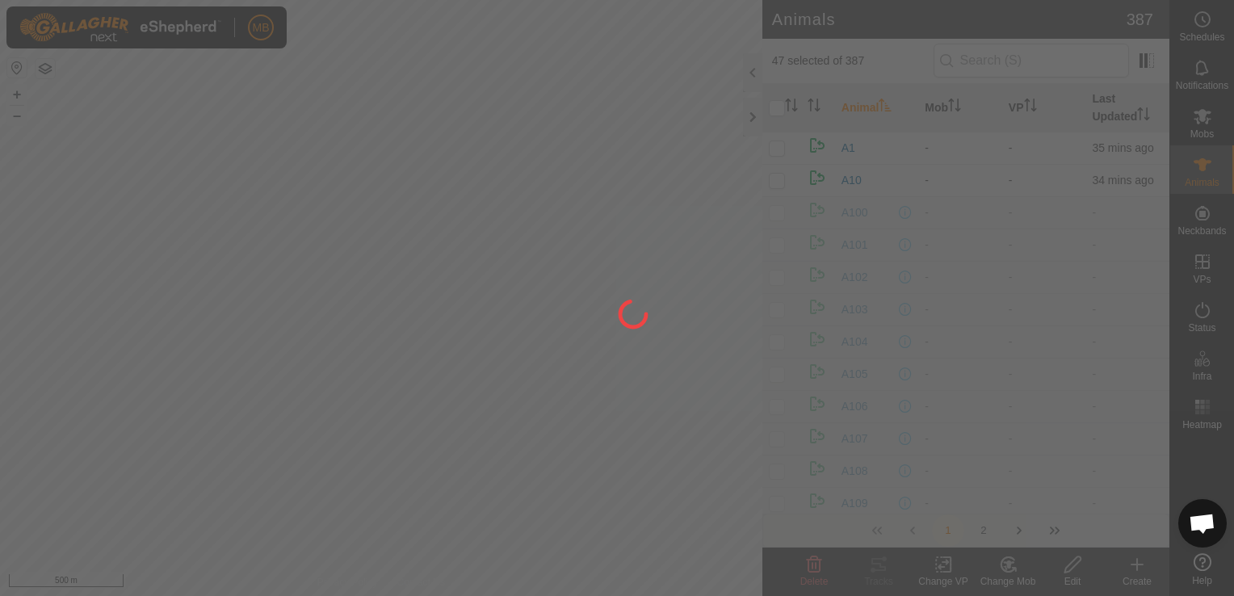
checkbox input "false"
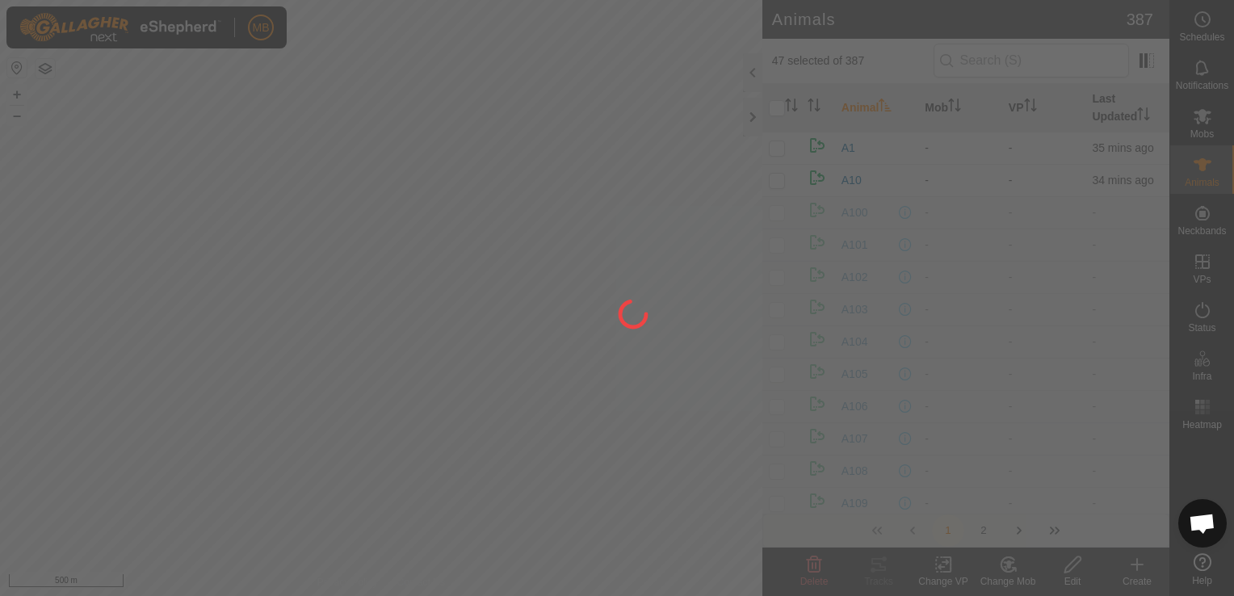
checkbox input "false"
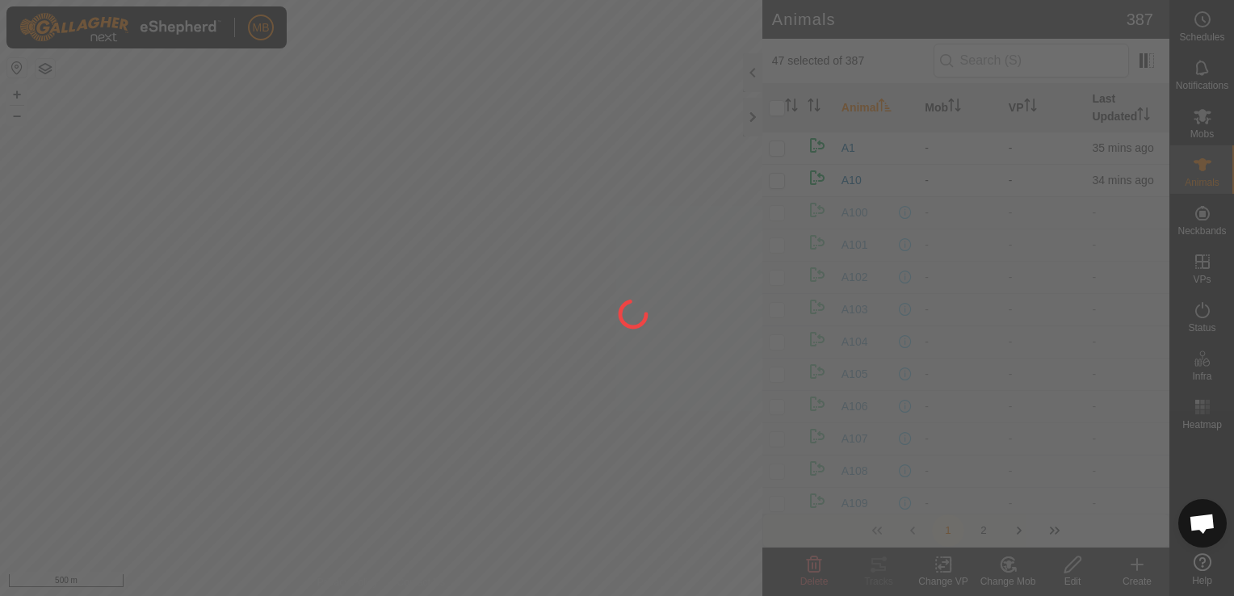
checkbox input "false"
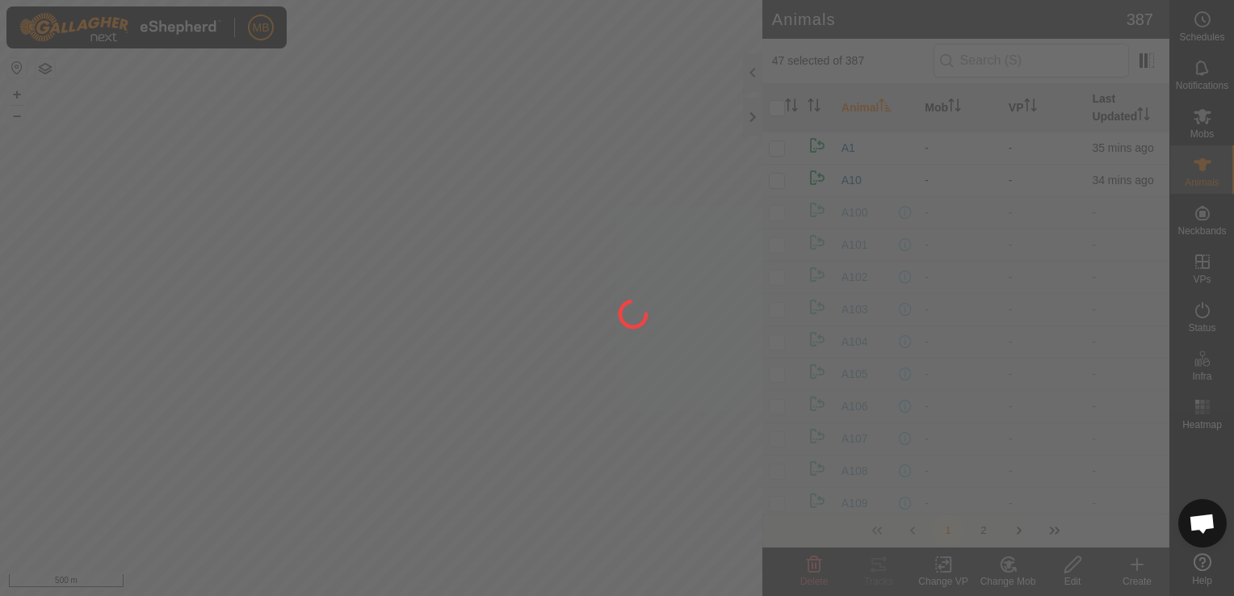
checkbox input "false"
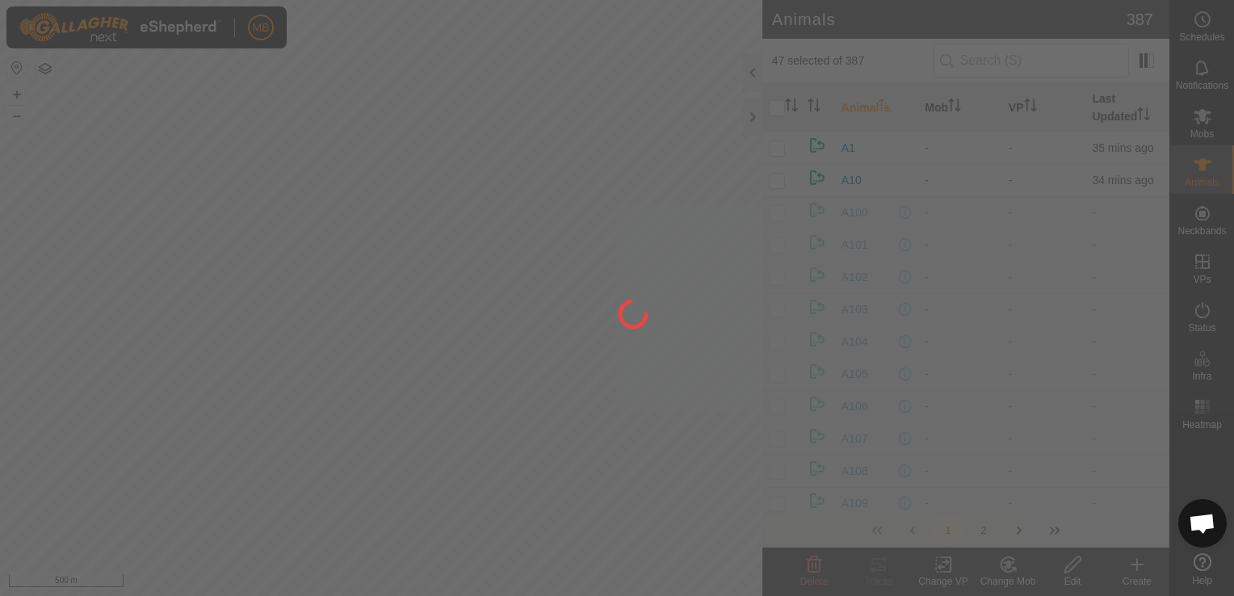
checkbox input "false"
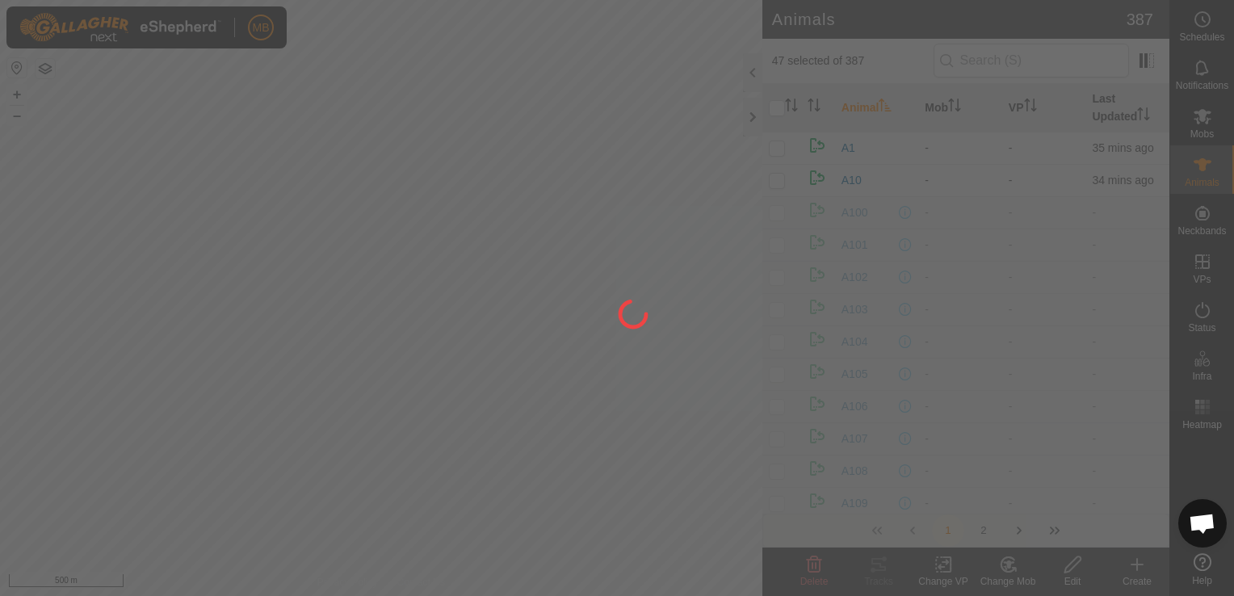
checkbox input "false"
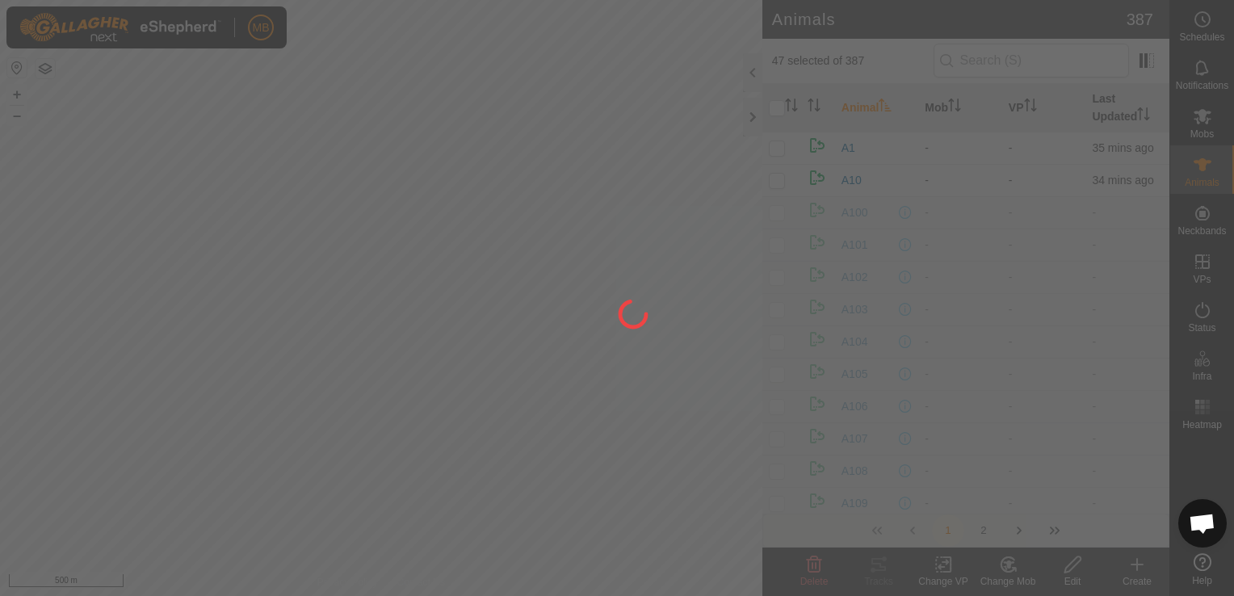
checkbox input "false"
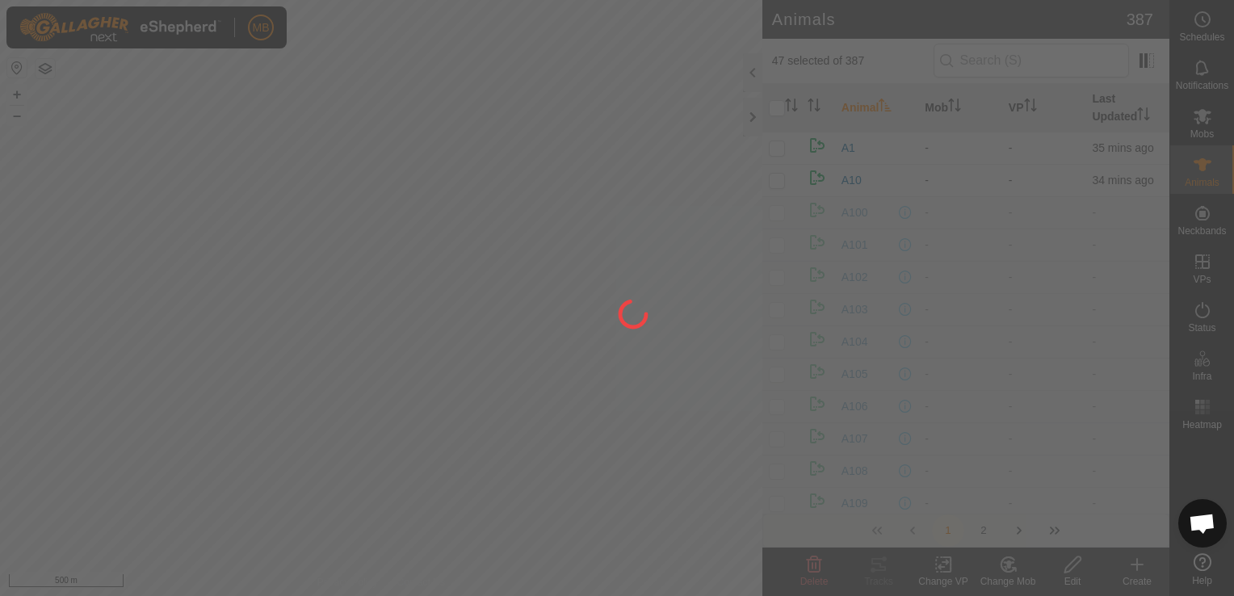
checkbox input "false"
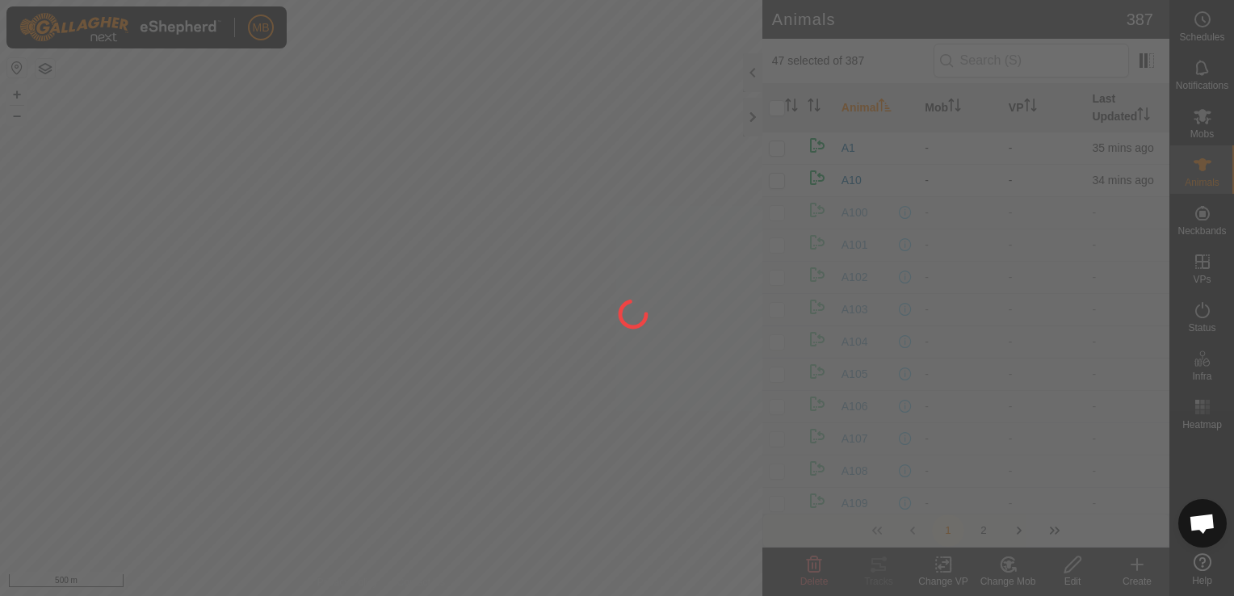
checkbox input "false"
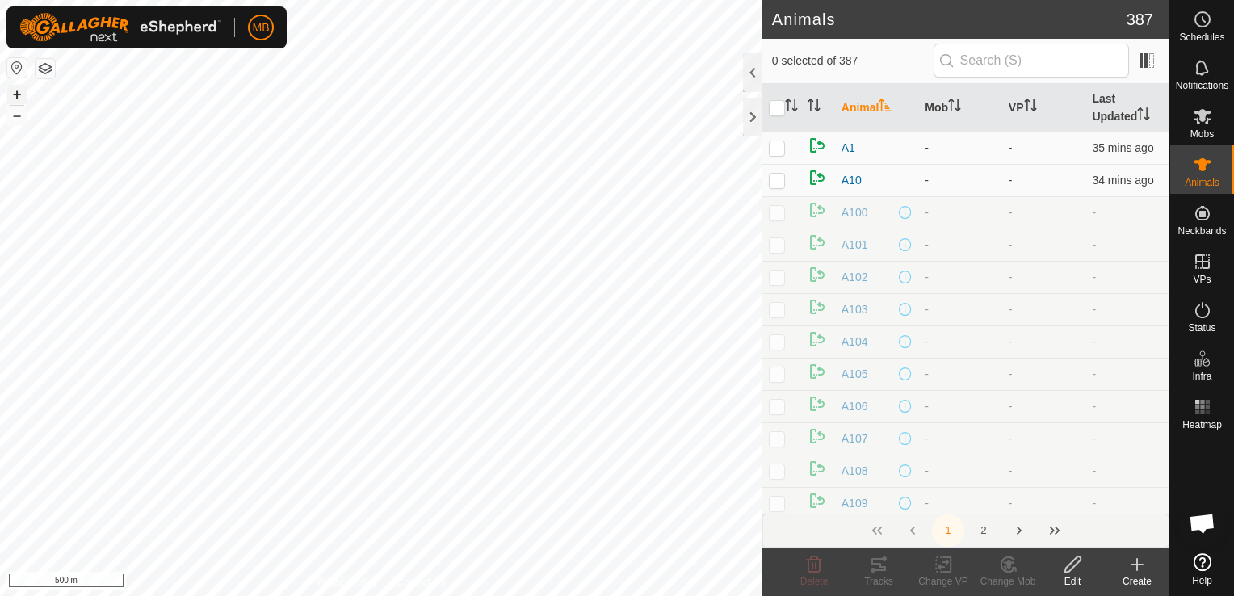
click at [19, 94] on button "+" at bounding box center [16, 94] width 19 height 19
click at [22, 93] on button "+" at bounding box center [16, 94] width 19 height 19
click at [193, 300] on div "A24 2176006077 - - + – ⇧ i 50 m" at bounding box center [381, 298] width 762 height 596
click at [14, 118] on button "–" at bounding box center [16, 115] width 19 height 19
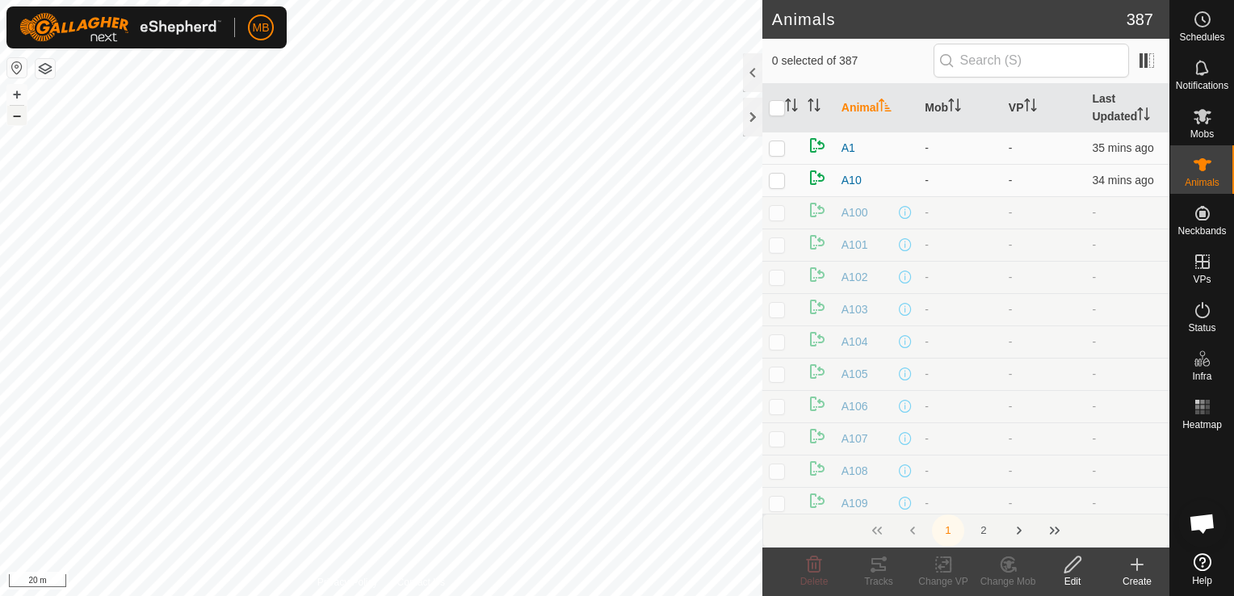
click at [14, 118] on button "–" at bounding box center [16, 115] width 19 height 19
click at [436, 304] on div "A19 0169673417 - - + – ⇧ i 50 m" at bounding box center [381, 298] width 762 height 596
click at [9, 115] on button "–" at bounding box center [16, 115] width 19 height 19
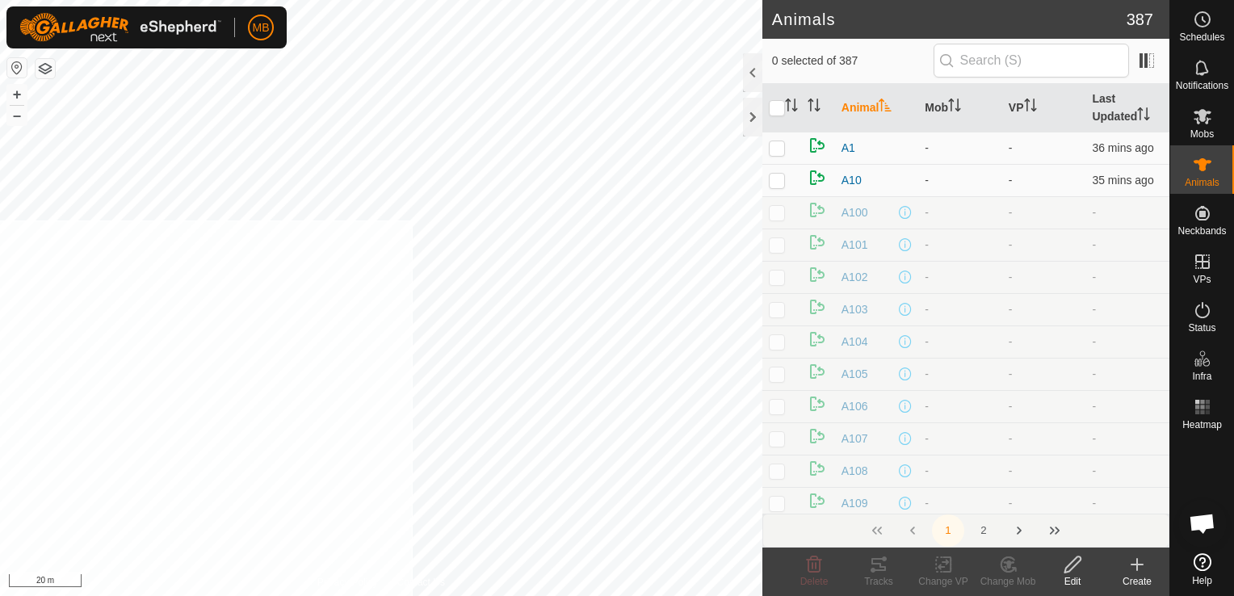
click at [0, 595] on html "MB Schedules Notifications Mobs Animals Neckbands VPs Status Infra Heatmap Help…" at bounding box center [617, 298] width 1234 height 596
click at [11, 121] on button "–" at bounding box center [16, 115] width 19 height 19
click at [253, 317] on div "A122 2501980589 - - + – ⇧ i 50 m" at bounding box center [381, 298] width 762 height 596
click at [19, 121] on button "–" at bounding box center [16, 115] width 19 height 19
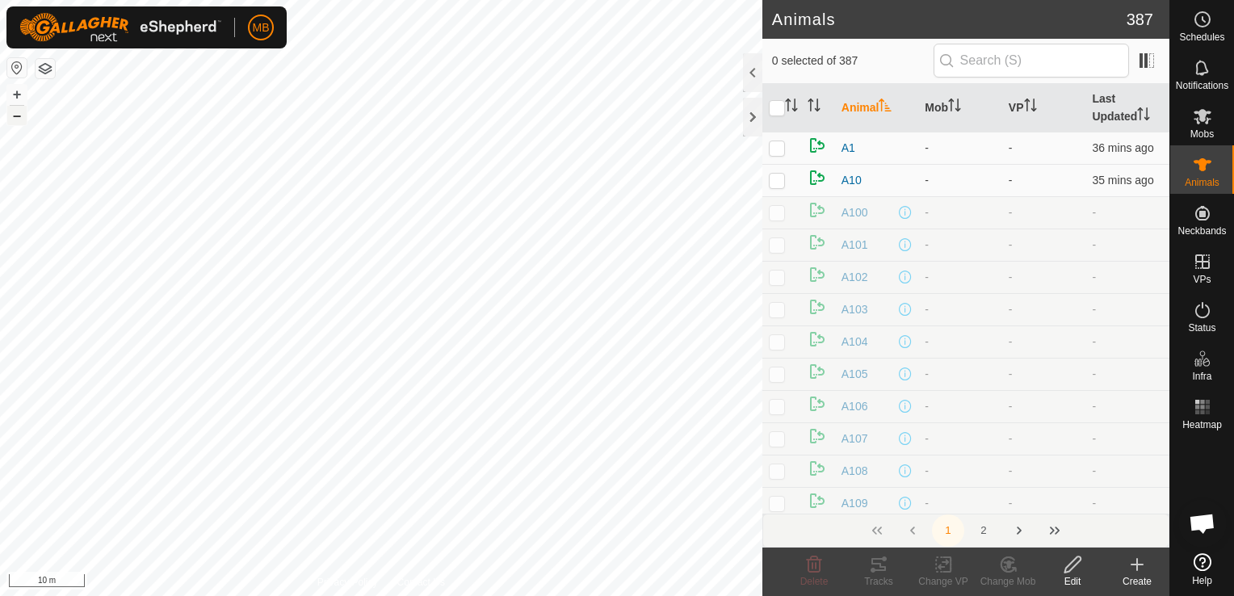
click at [19, 121] on button "–" at bounding box center [16, 115] width 19 height 19
click at [19, 116] on button "–" at bounding box center [16, 115] width 19 height 19
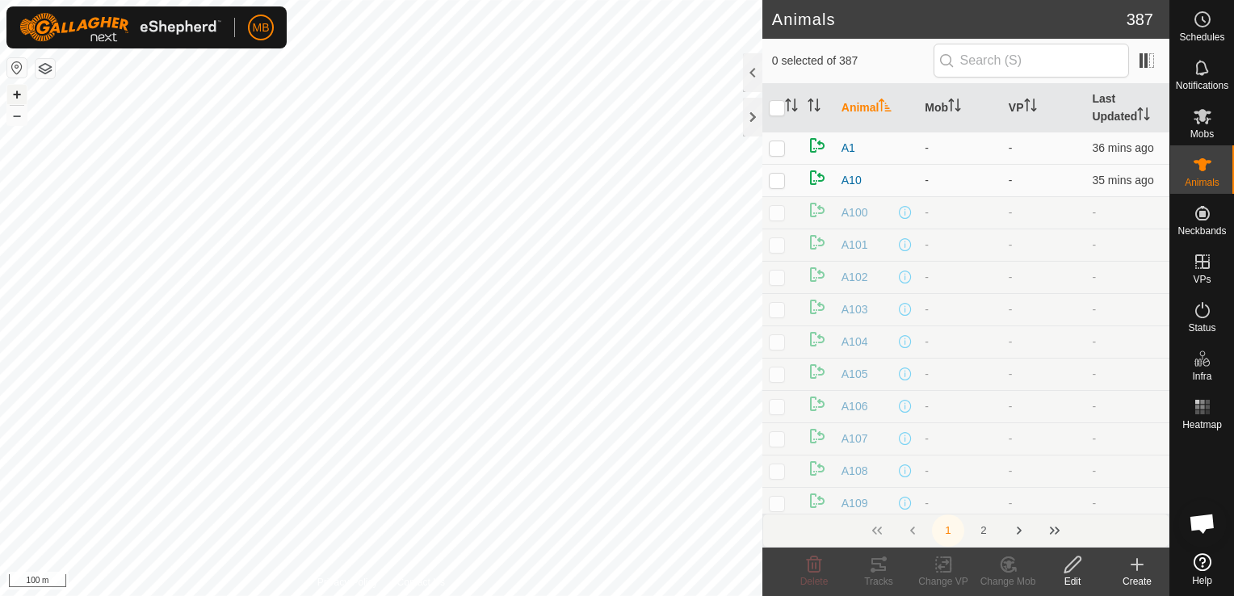
click at [14, 95] on button "+" at bounding box center [16, 94] width 19 height 19
click at [16, 109] on button "–" at bounding box center [16, 115] width 19 height 19
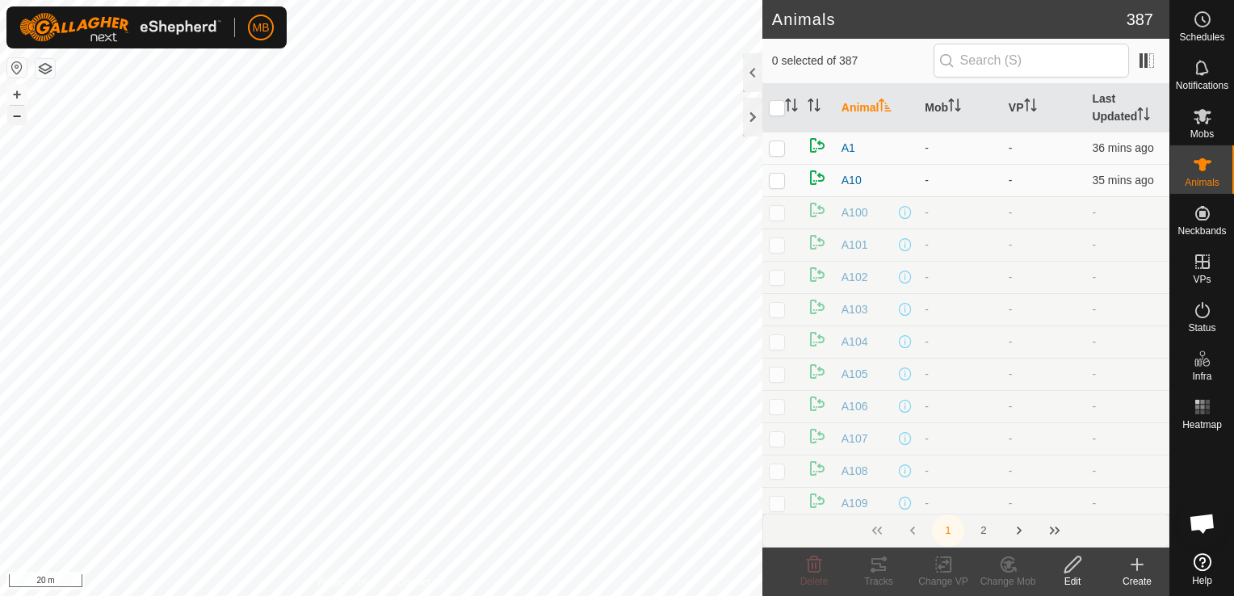
click at [16, 109] on button "–" at bounding box center [16, 115] width 19 height 19
click at [250, 338] on div "A23 1121183508 - - + – ⇧ i 50 m" at bounding box center [381, 298] width 762 height 596
click at [16, 117] on button "–" at bounding box center [16, 115] width 19 height 19
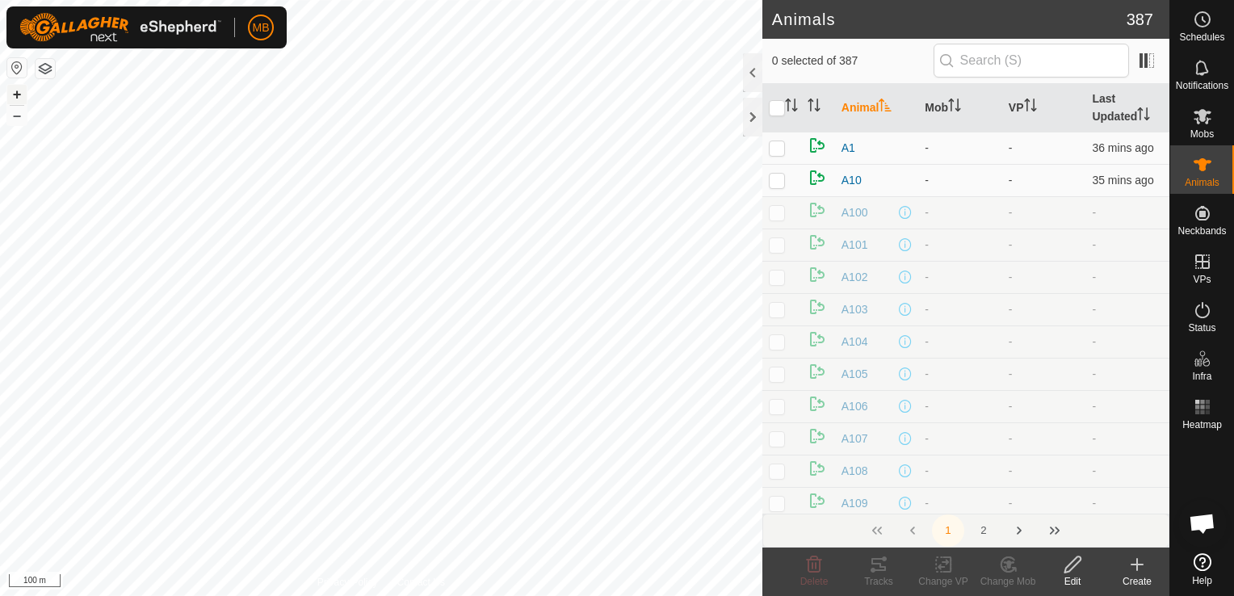
click at [16, 98] on button "+" at bounding box center [16, 94] width 19 height 19
click at [15, 120] on button "–" at bounding box center [16, 115] width 19 height 19
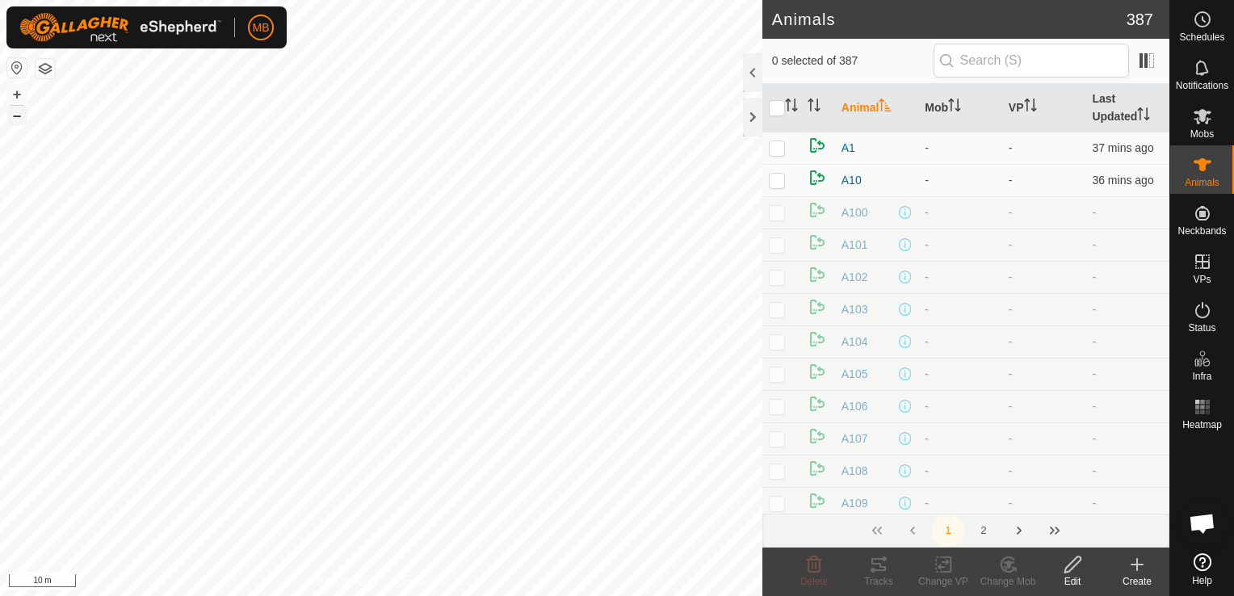
click at [15, 120] on button "–" at bounding box center [16, 115] width 19 height 19
click at [15, 118] on button "–" at bounding box center [16, 115] width 19 height 19
click at [441, 292] on div "A134 0272879378 - - + – ⇧ i 50 m" at bounding box center [381, 298] width 762 height 596
click at [16, 117] on button "–" at bounding box center [16, 115] width 19 height 19
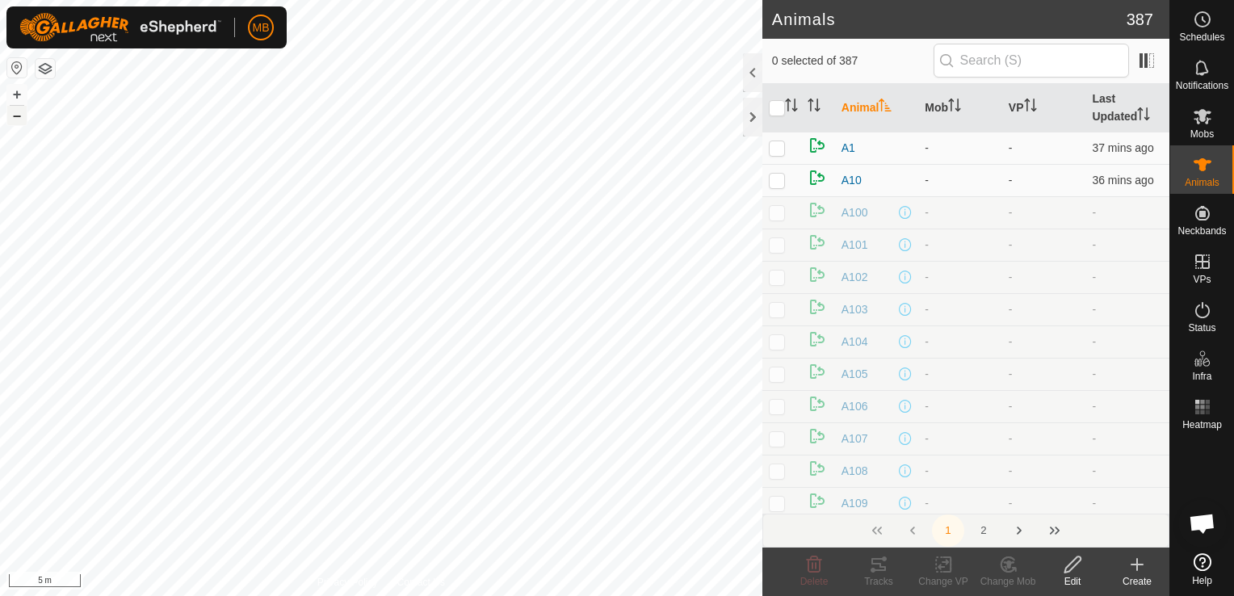
click at [16, 117] on button "–" at bounding box center [16, 115] width 19 height 19
click at [15, 111] on button "–" at bounding box center [16, 115] width 19 height 19
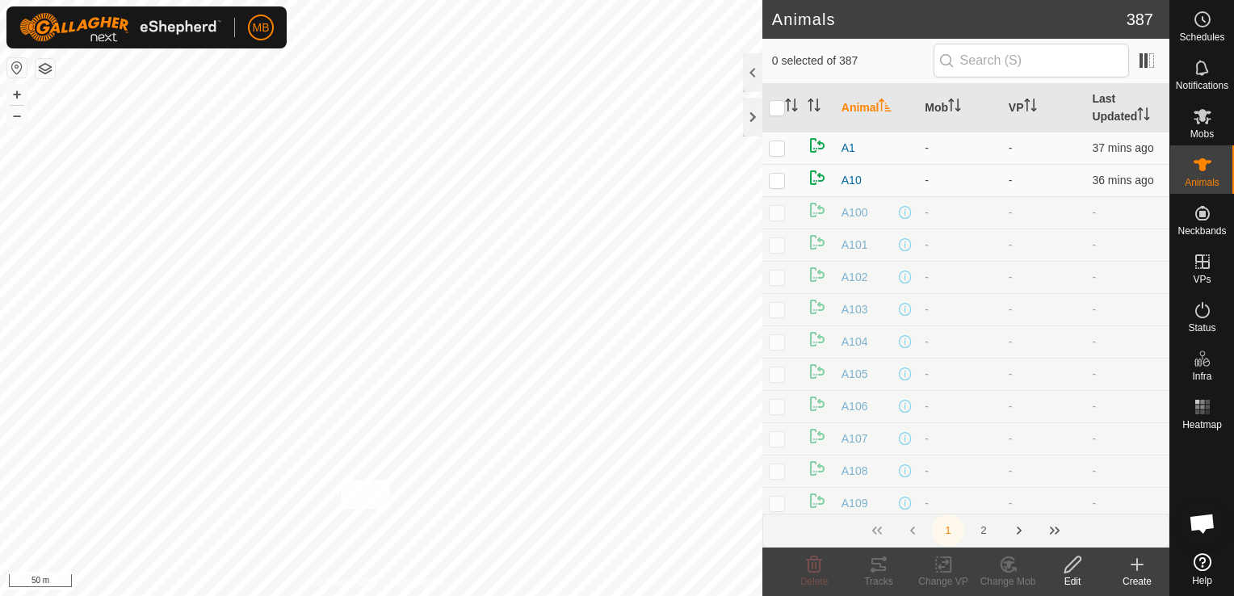
click at [341, 480] on div "A21 1872507743 - - + – ⇧ i 50 m" at bounding box center [381, 298] width 762 height 596
click at [23, 120] on button "–" at bounding box center [16, 115] width 19 height 19
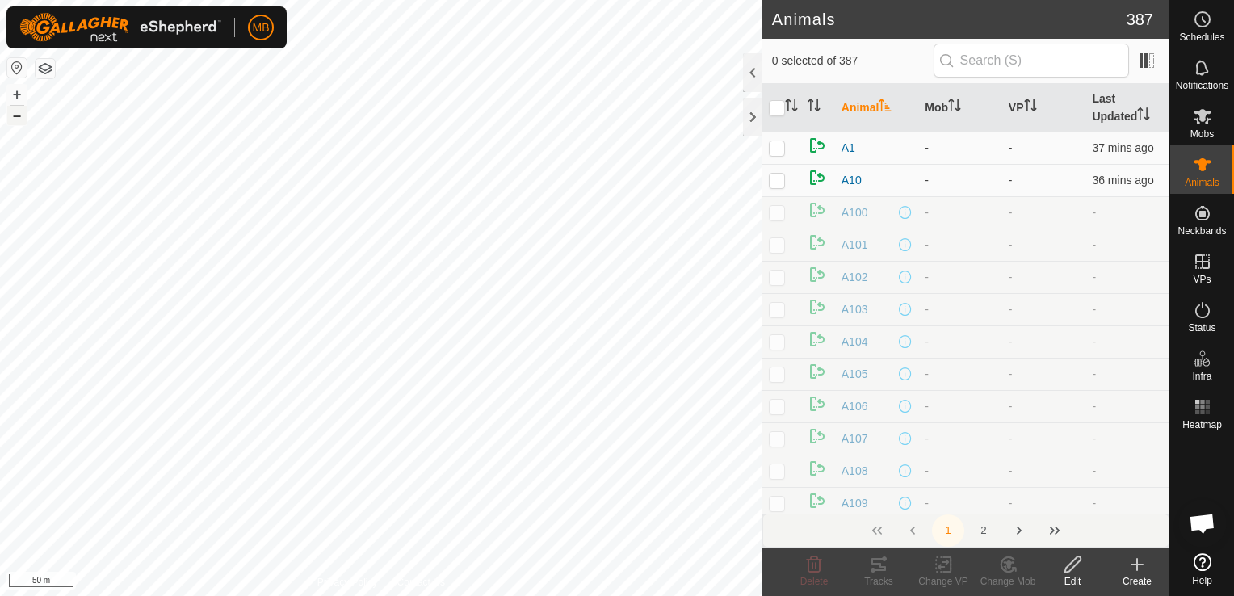
click at [23, 120] on button "–" at bounding box center [16, 115] width 19 height 19
click at [375, 280] on div "A21 1872507743 - - + – ⇧ i 100 m" at bounding box center [381, 298] width 762 height 596
click at [459, 133] on div "A137 3974698093 - - + – ⇧ i 100 m" at bounding box center [381, 298] width 762 height 596
click at [287, 357] on div "A137 3974698093 - - + – ⇧ i 20 m" at bounding box center [381, 298] width 762 height 596
click at [234, 444] on div "A137 3974698093 - - + – ⇧ i 20 m" at bounding box center [381, 298] width 762 height 596
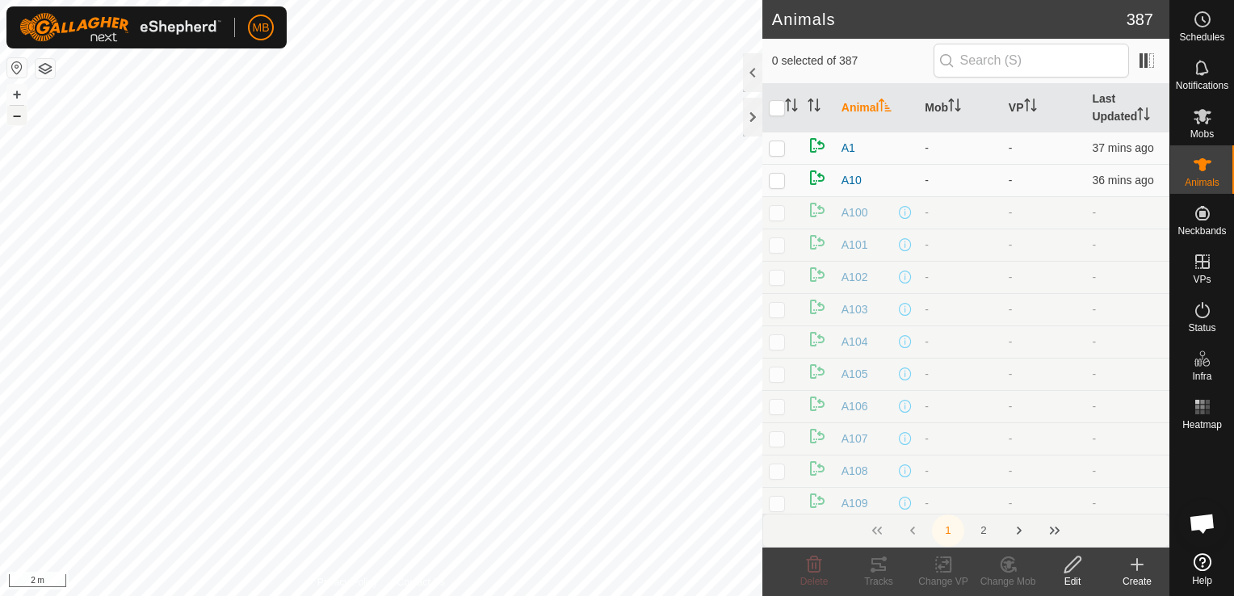
click at [9, 122] on button "–" at bounding box center [16, 115] width 19 height 19
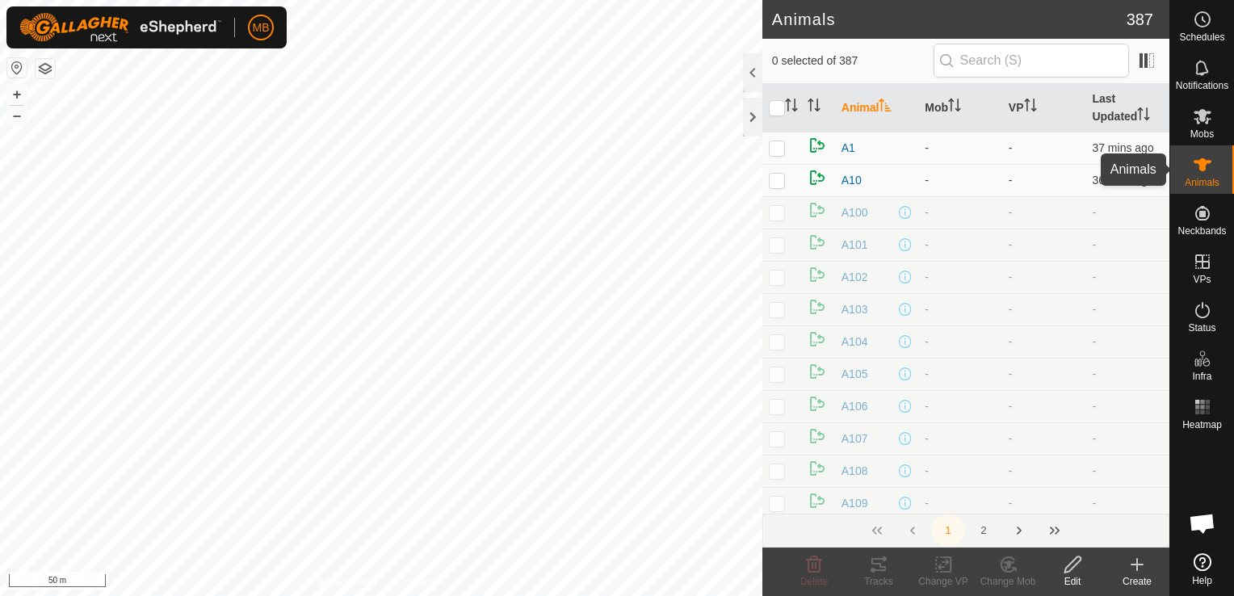
click at [1193, 189] on div "Animals" at bounding box center [1202, 169] width 64 height 48
click at [588, 595] on html "MB Schedules Notifications Mobs Animals Neckbands VPs Status Infra Heatmap Help…" at bounding box center [617, 298] width 1234 height 596
click at [457, 595] on html "MB Schedules Notifications Mobs Animals Neckbands VPs Status Infra Heatmap Help…" at bounding box center [617, 298] width 1234 height 596
